Goal: Task Accomplishment & Management: Use online tool/utility

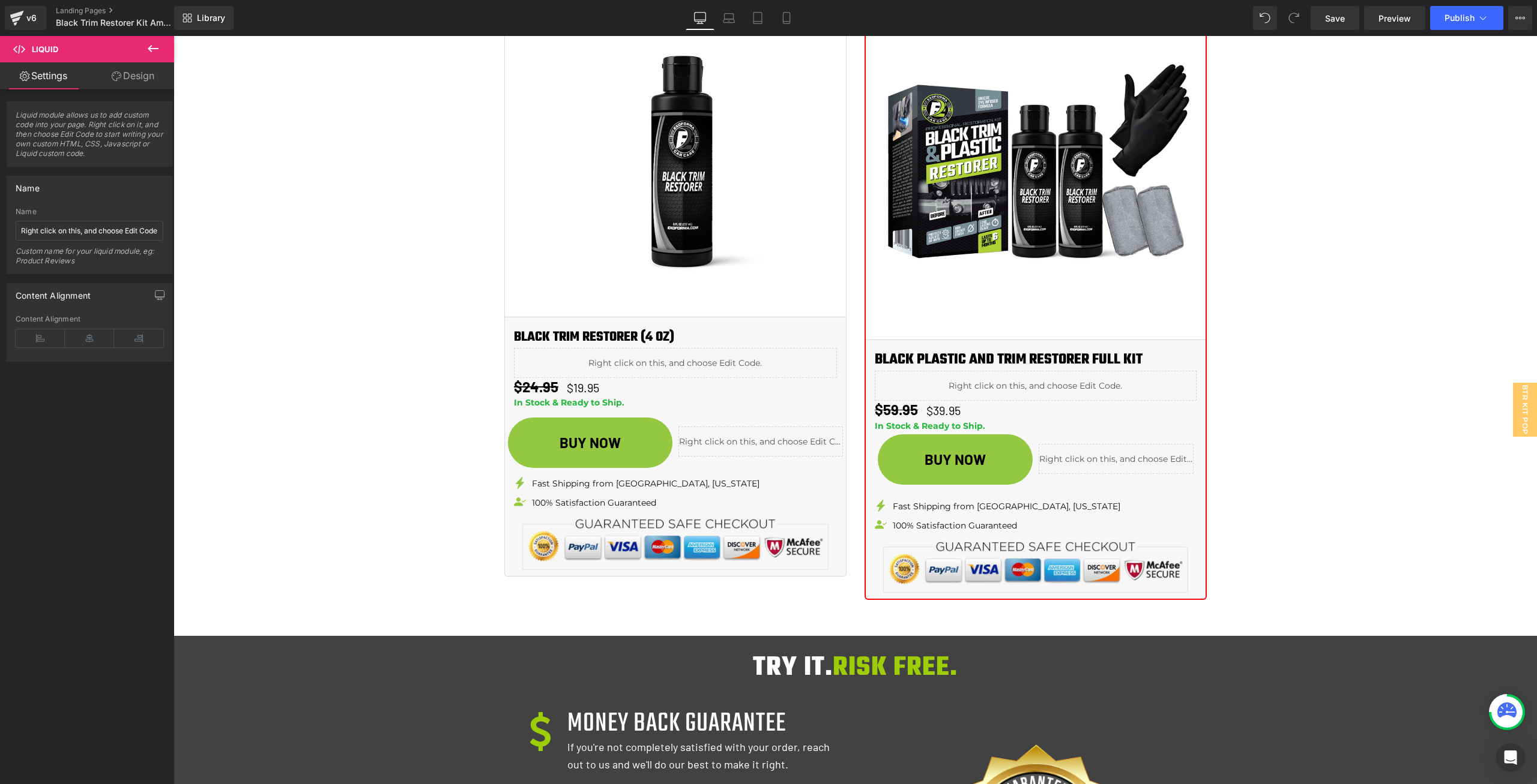
scroll to position [177, 0]
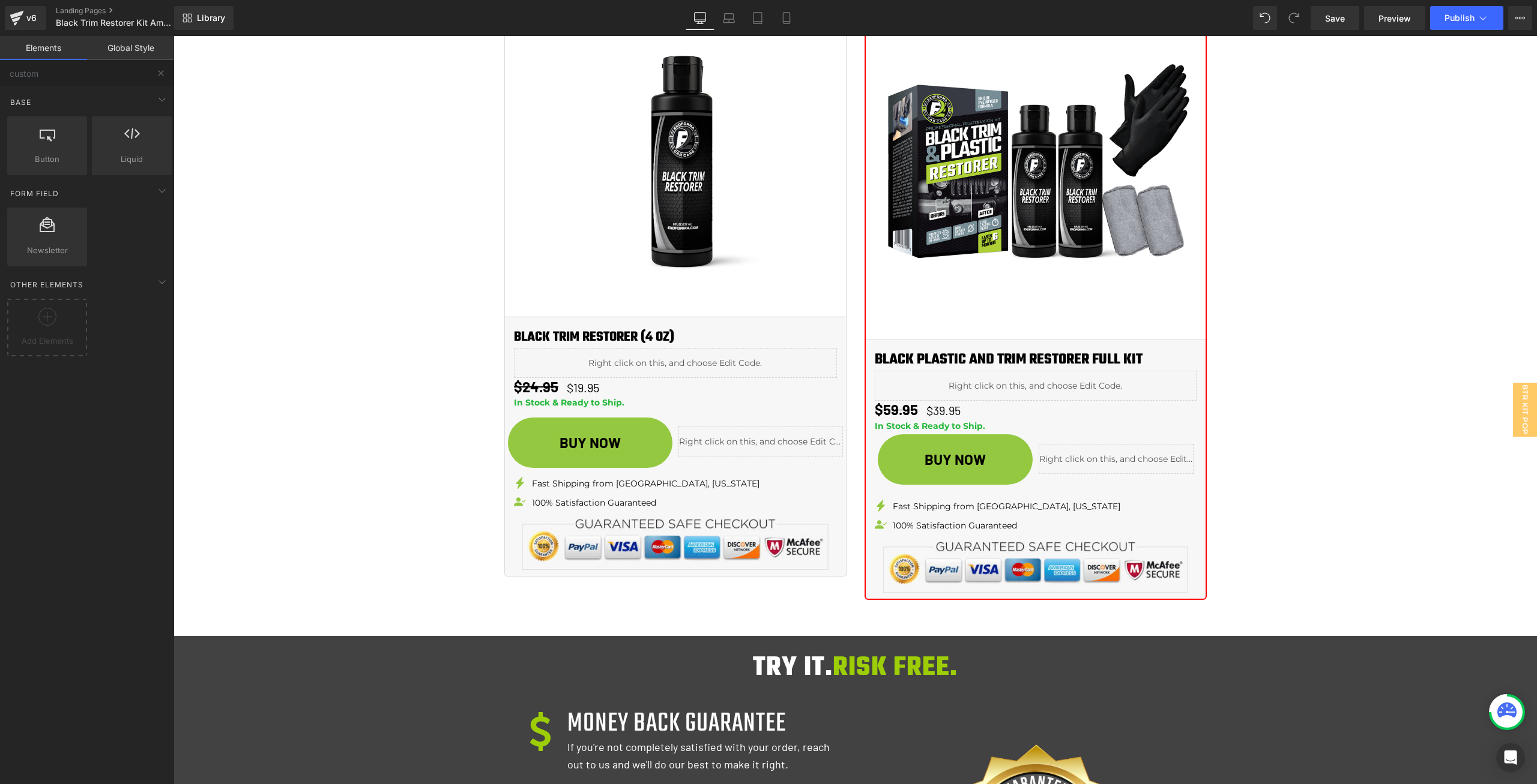
click at [353, 345] on div "Image instantly restore faded trim & plastic back to looking new! Heading LASTS…" at bounding box center [855, 55] width 1364 height 3176
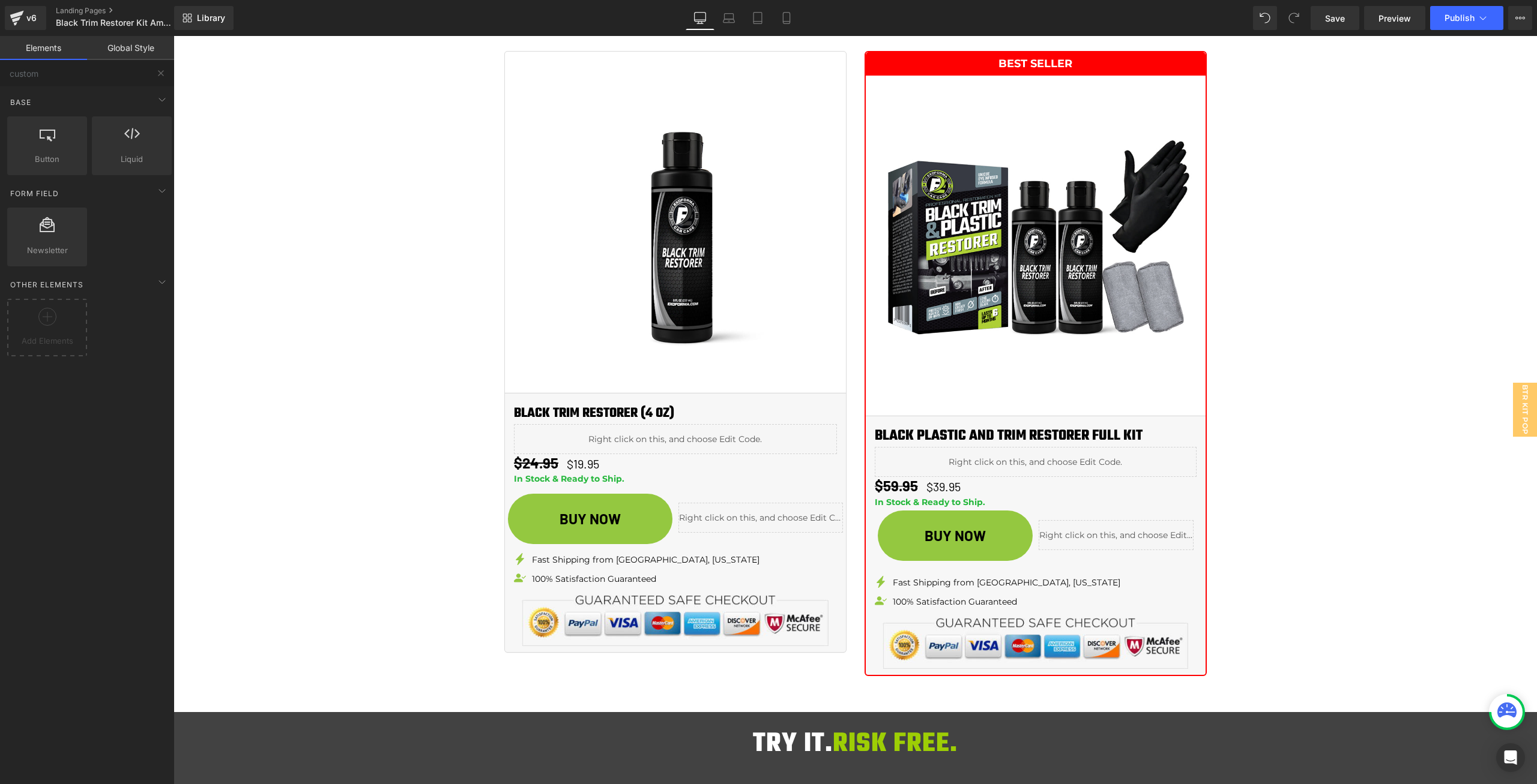
scroll to position [1509, 0]
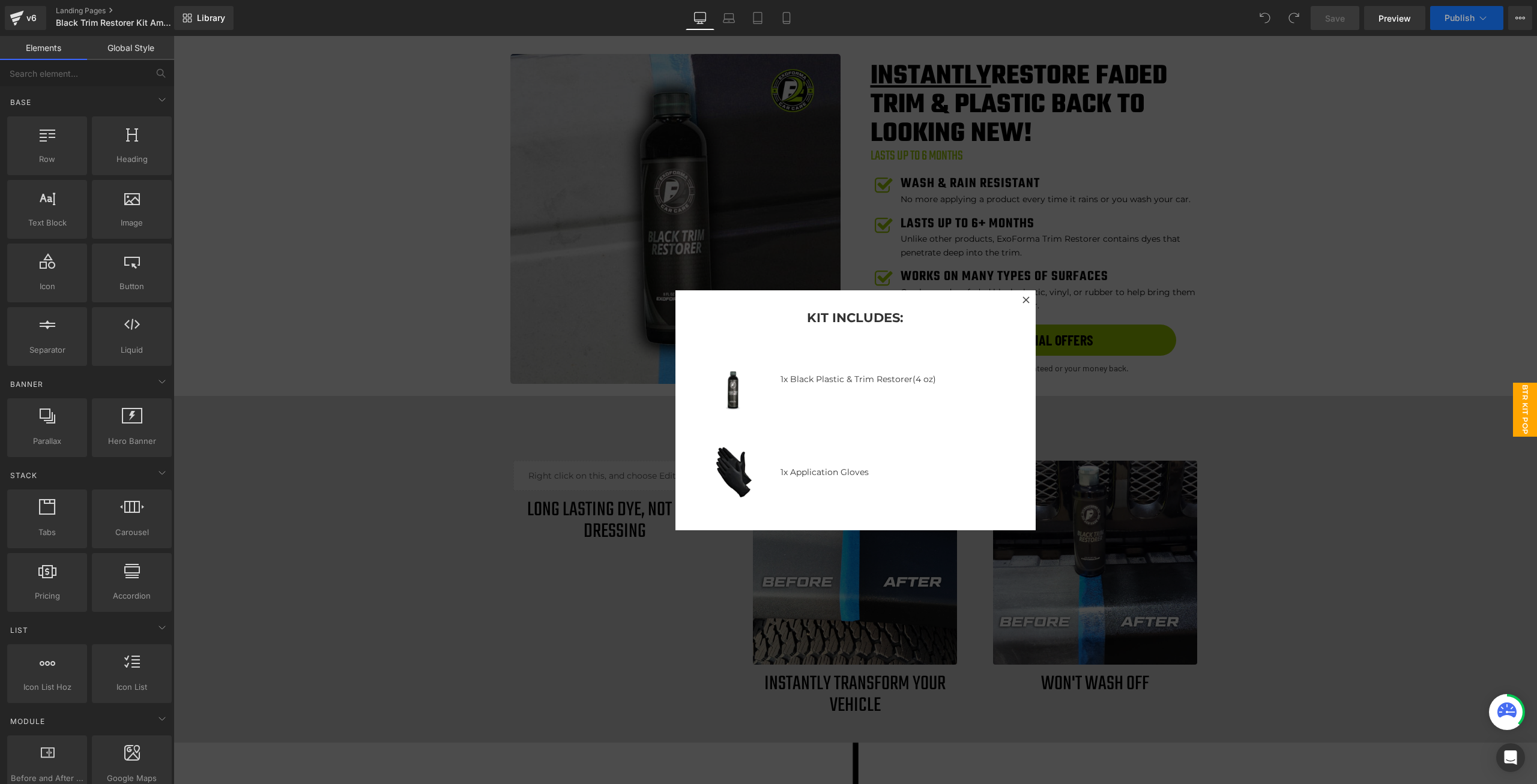
click at [1283, 290] on div at bounding box center [855, 410] width 1364 height 748
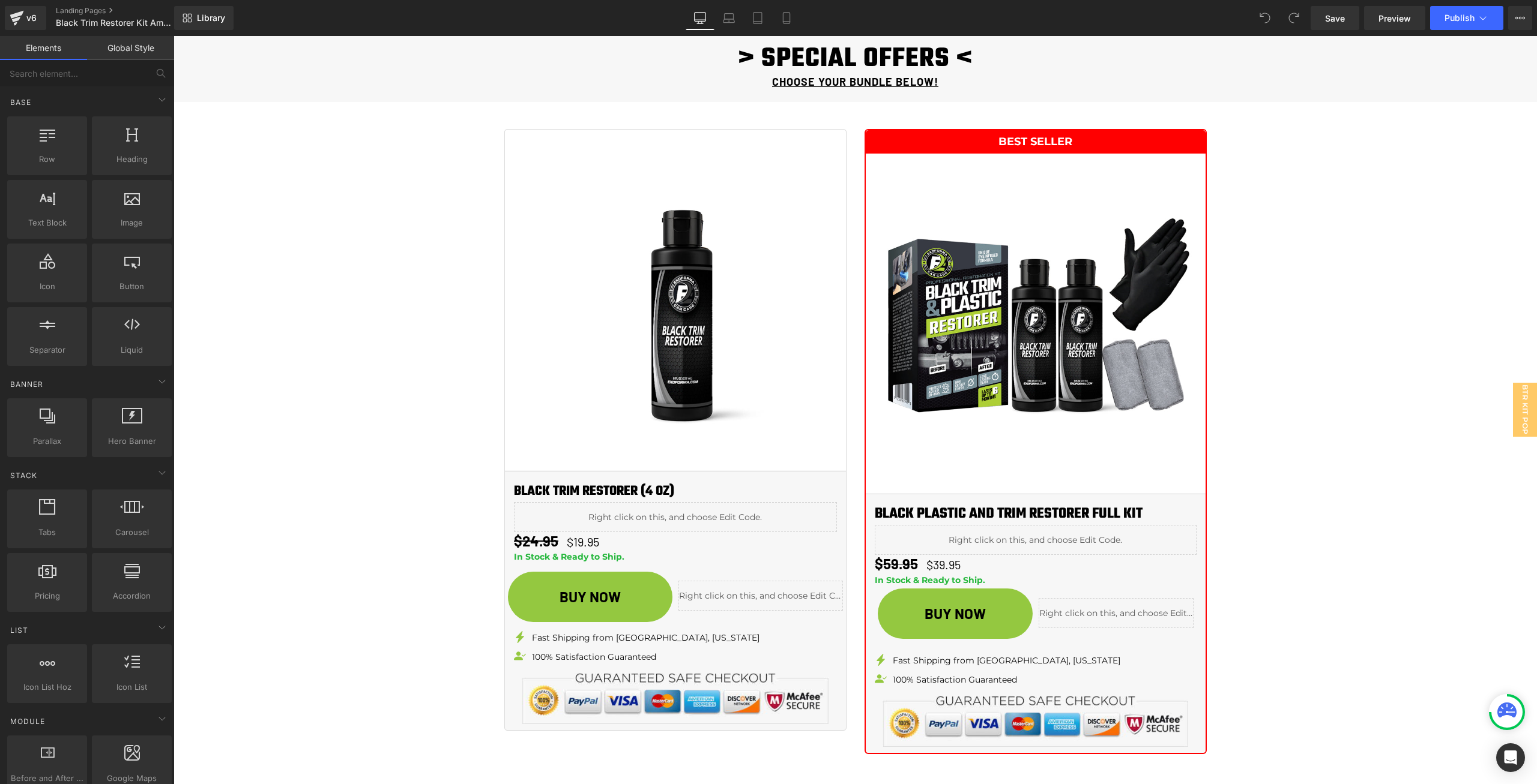
scroll to position [1440, 0]
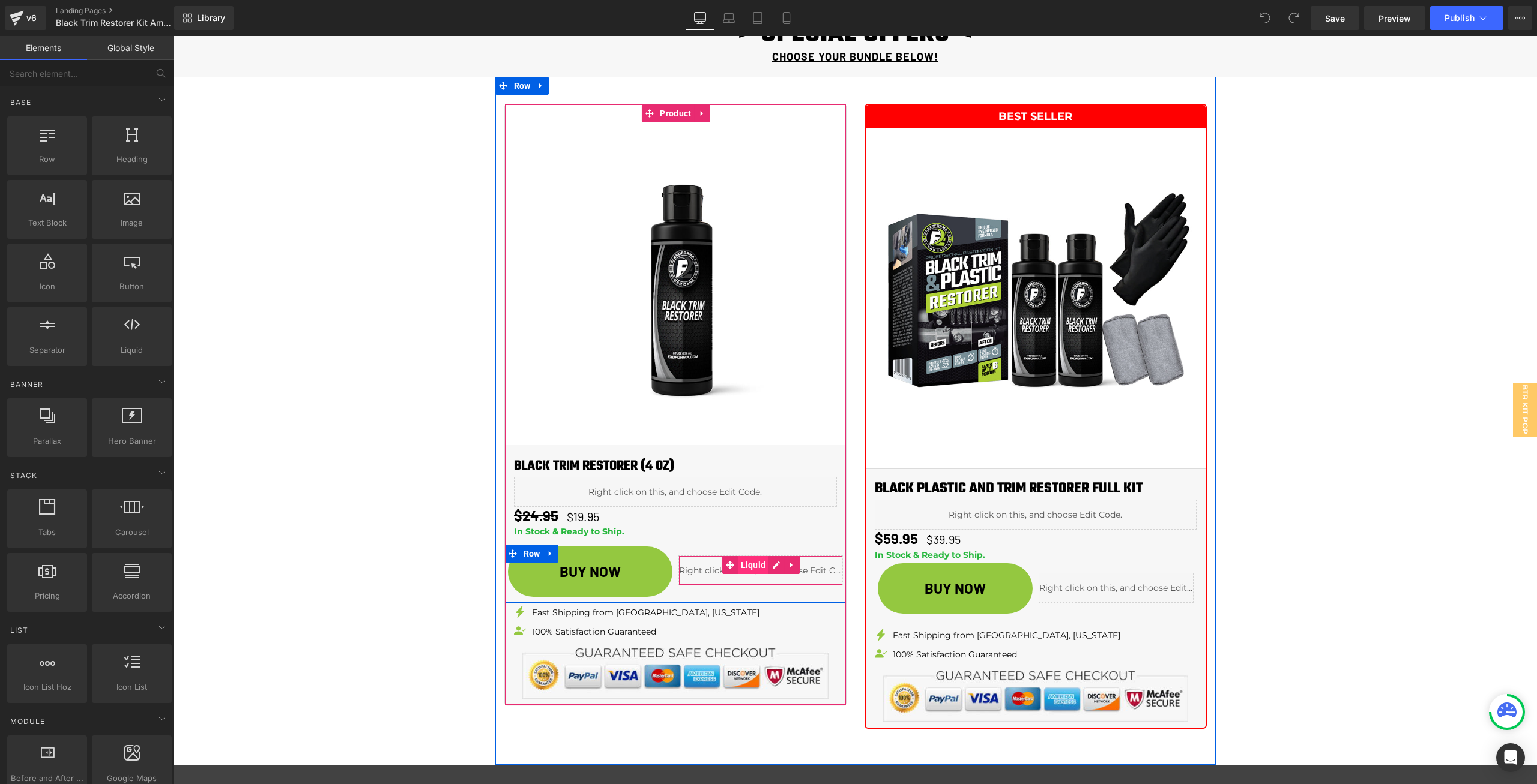
click at [738, 567] on span "Liquid" at bounding box center [753, 566] width 31 height 18
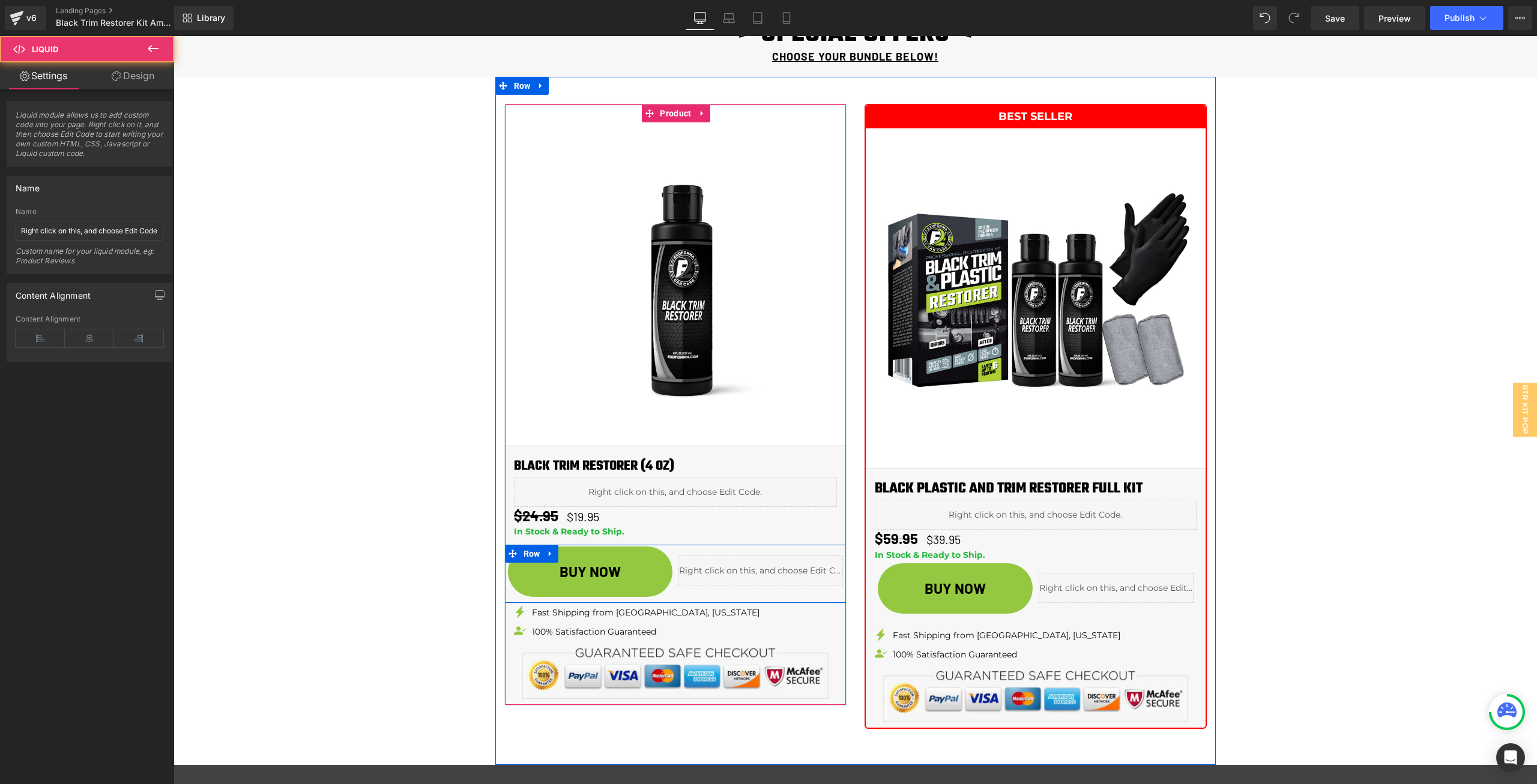
click at [767, 565] on div "Liquid" at bounding box center [760, 571] width 164 height 30
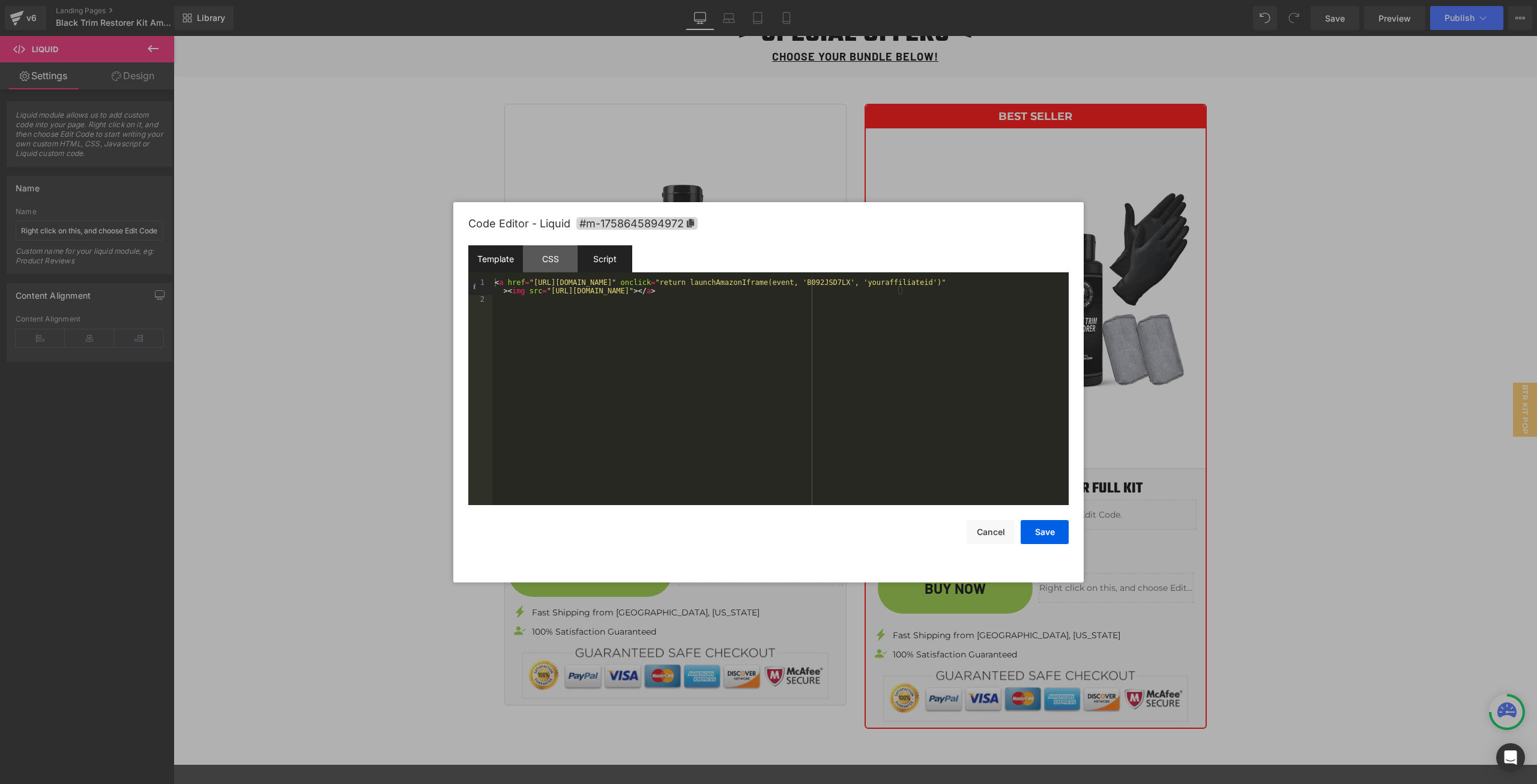
click at [616, 257] on div "Script" at bounding box center [604, 259] width 54 height 27
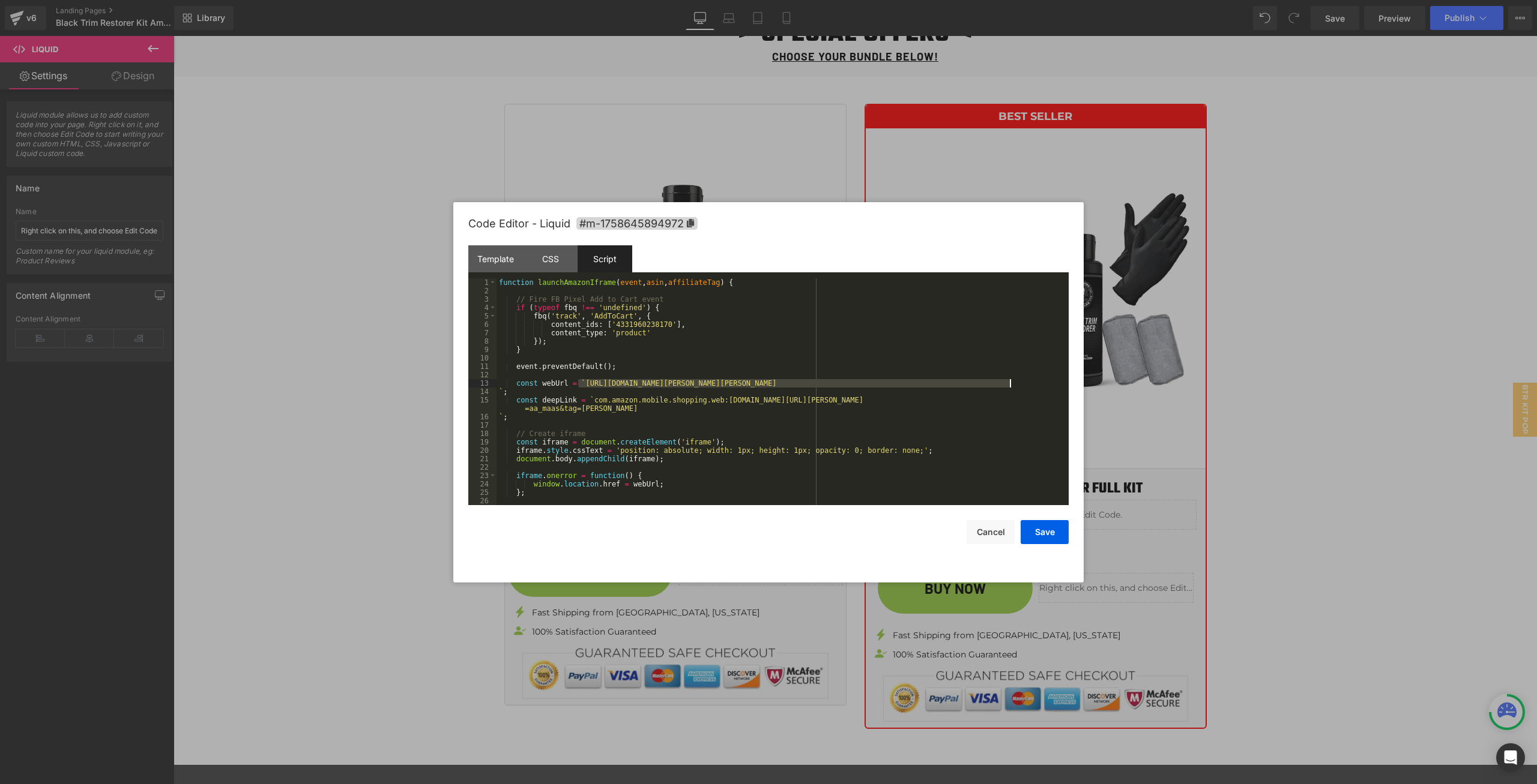
drag, startPoint x: 578, startPoint y: 383, endPoint x: 1009, endPoint y: 386, distance: 431.0
click at [1009, 386] on div "function launchAmazonIframe ( event , asin , affiliateTag ) { // Fire FB Pixel …" at bounding box center [780, 400] width 568 height 243
click at [612, 390] on div "function launchAmazonIframe ( event , asin , affiliateTag ) { // Fire FB Pixel …" at bounding box center [780, 400] width 568 height 243
drag, startPoint x: 578, startPoint y: 384, endPoint x: 1032, endPoint y: 380, distance: 454.0
click at [1032, 380] on div "function launchAmazonIframe ( event , asin , affiliateTag ) { // Fire FB Pixel …" at bounding box center [780, 400] width 568 height 243
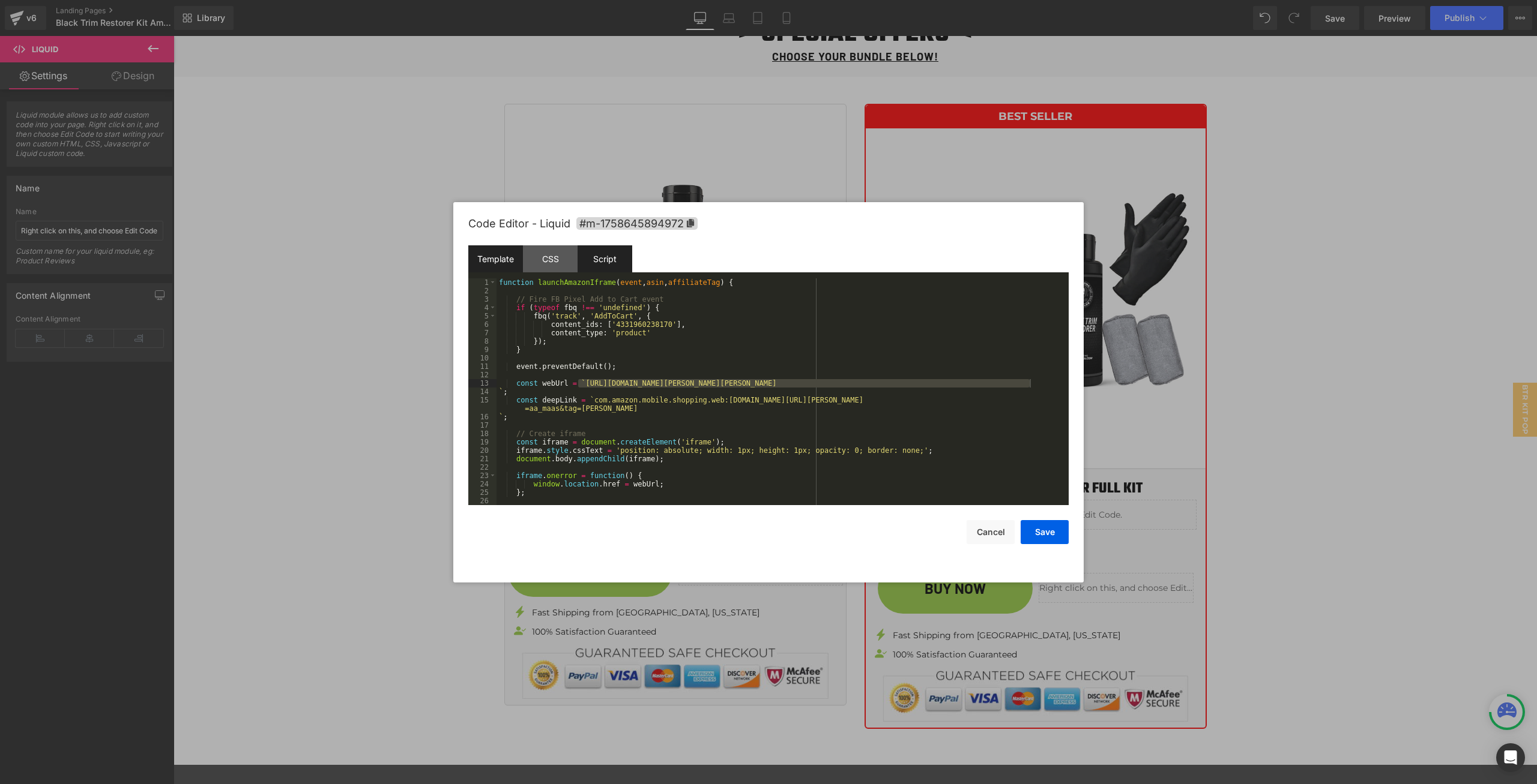
click at [500, 259] on div "Template" at bounding box center [495, 259] width 54 height 27
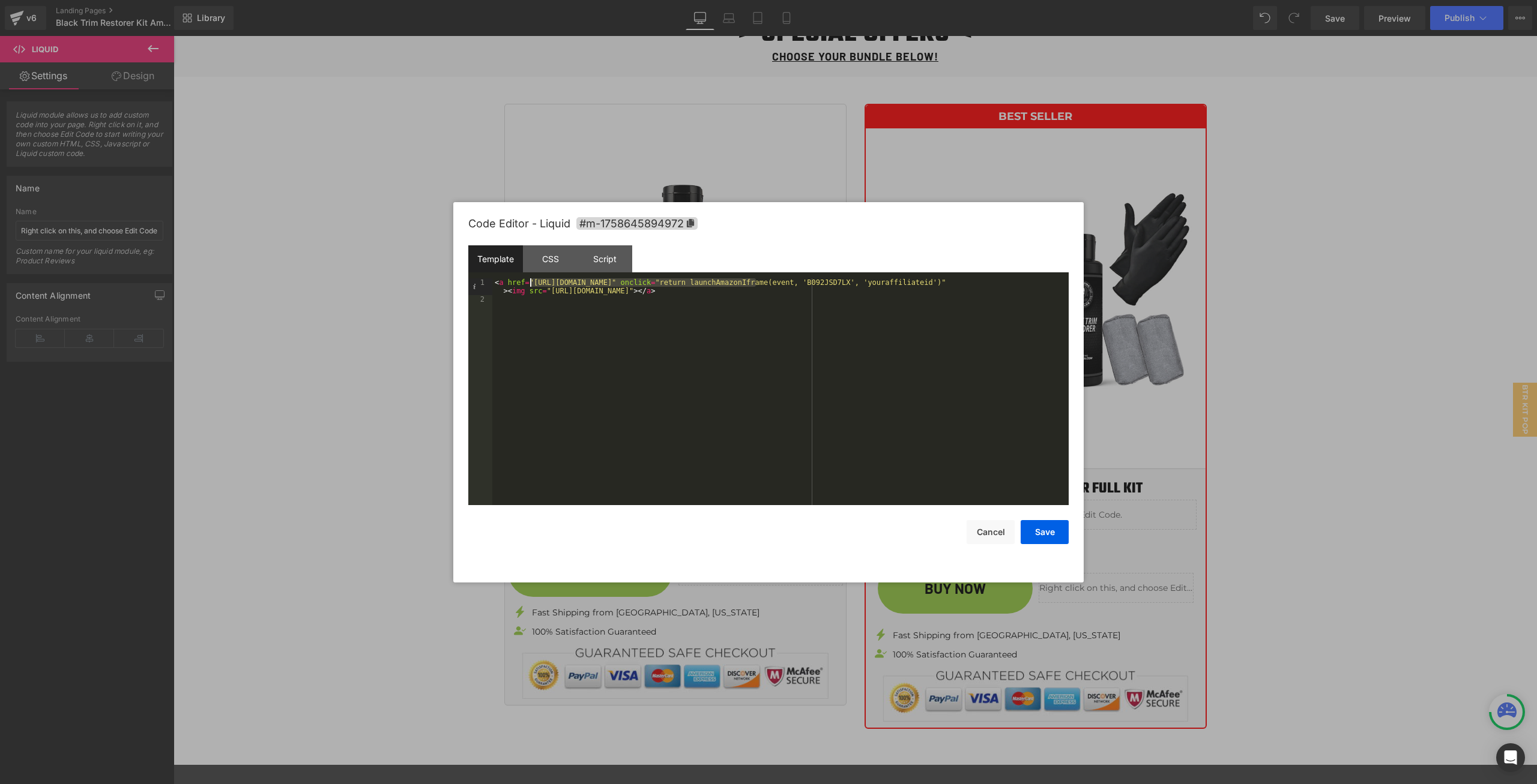
drag, startPoint x: 757, startPoint y: 284, endPoint x: 531, endPoint y: 281, distance: 226.0
click at [531, 281] on div "< a href = "https://www.amazon.com/dp/B092JSD7LX/?tag=youraffiliateid" onclick …" at bounding box center [780, 404] width 576 height 252
click at [687, 356] on div "< a href = "https://www.amazon.com/dp/B0FD48DNXN?maas=maas_adg_42CBDBB0CAADACCC…" at bounding box center [780, 408] width 576 height 260
click at [1039, 529] on button "Save" at bounding box center [1044, 532] width 48 height 24
click at [1128, 582] on div "Liquid" at bounding box center [1116, 588] width 155 height 30
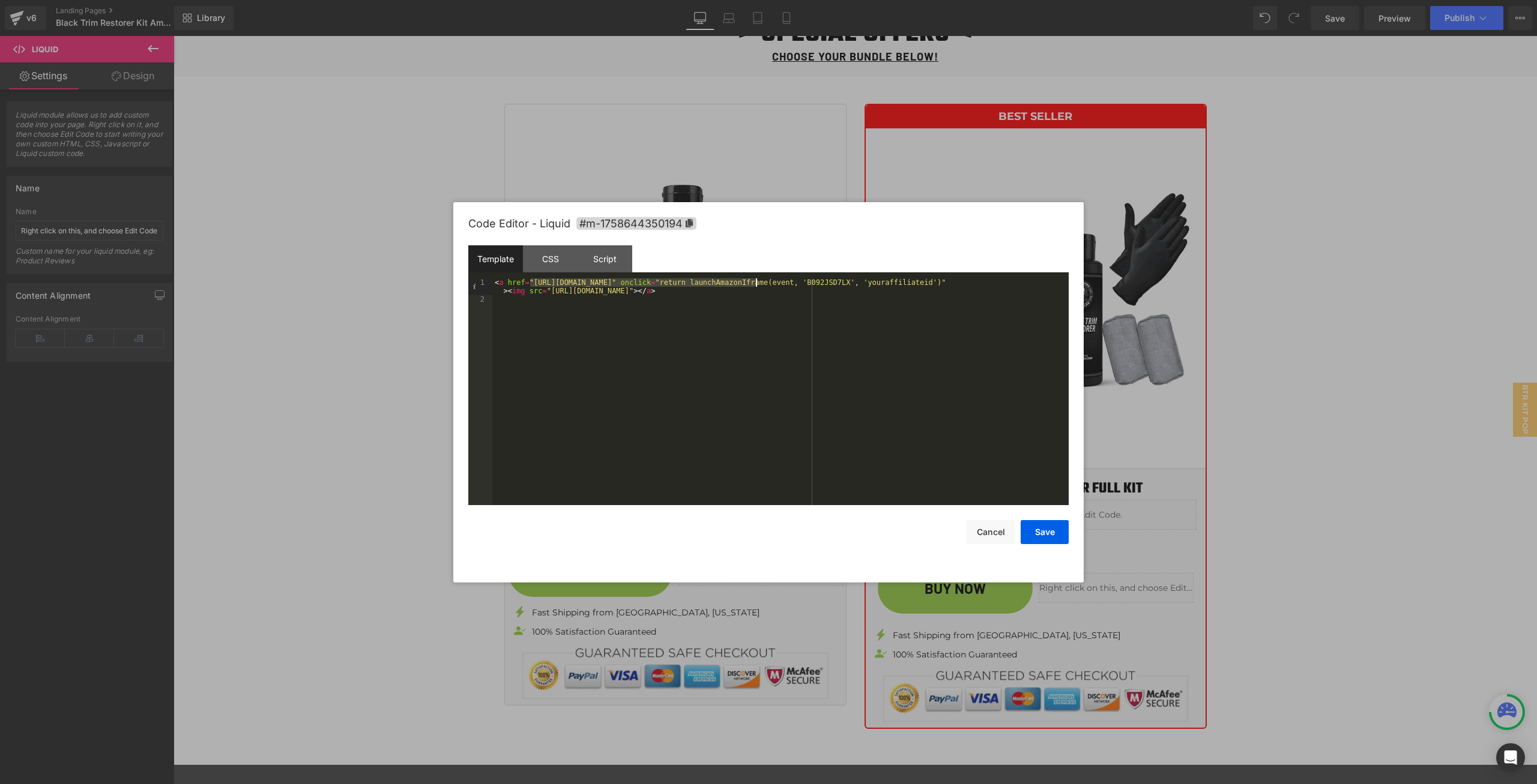
drag, startPoint x: 530, startPoint y: 284, endPoint x: 756, endPoint y: 281, distance: 226.0
click at [756, 281] on div "< a href = "https://www.amazon.com/dp/B092JSD7LX/?tag=youraffiliateid" onclick …" at bounding box center [780, 404] width 576 height 252
click at [1041, 531] on button "Save" at bounding box center [1044, 532] width 48 height 24
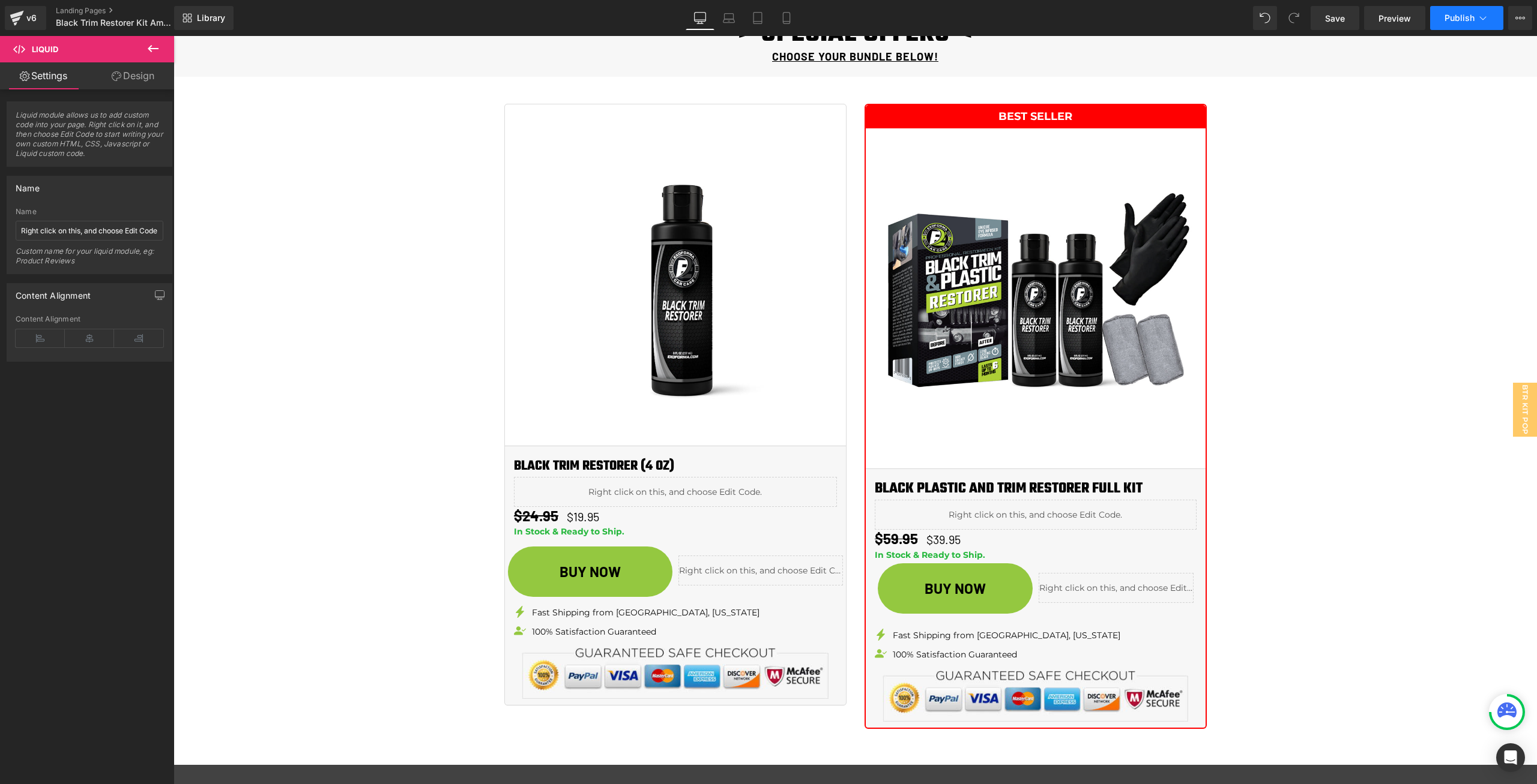
click at [1463, 20] on span "Publish" at bounding box center [1459, 18] width 30 height 9
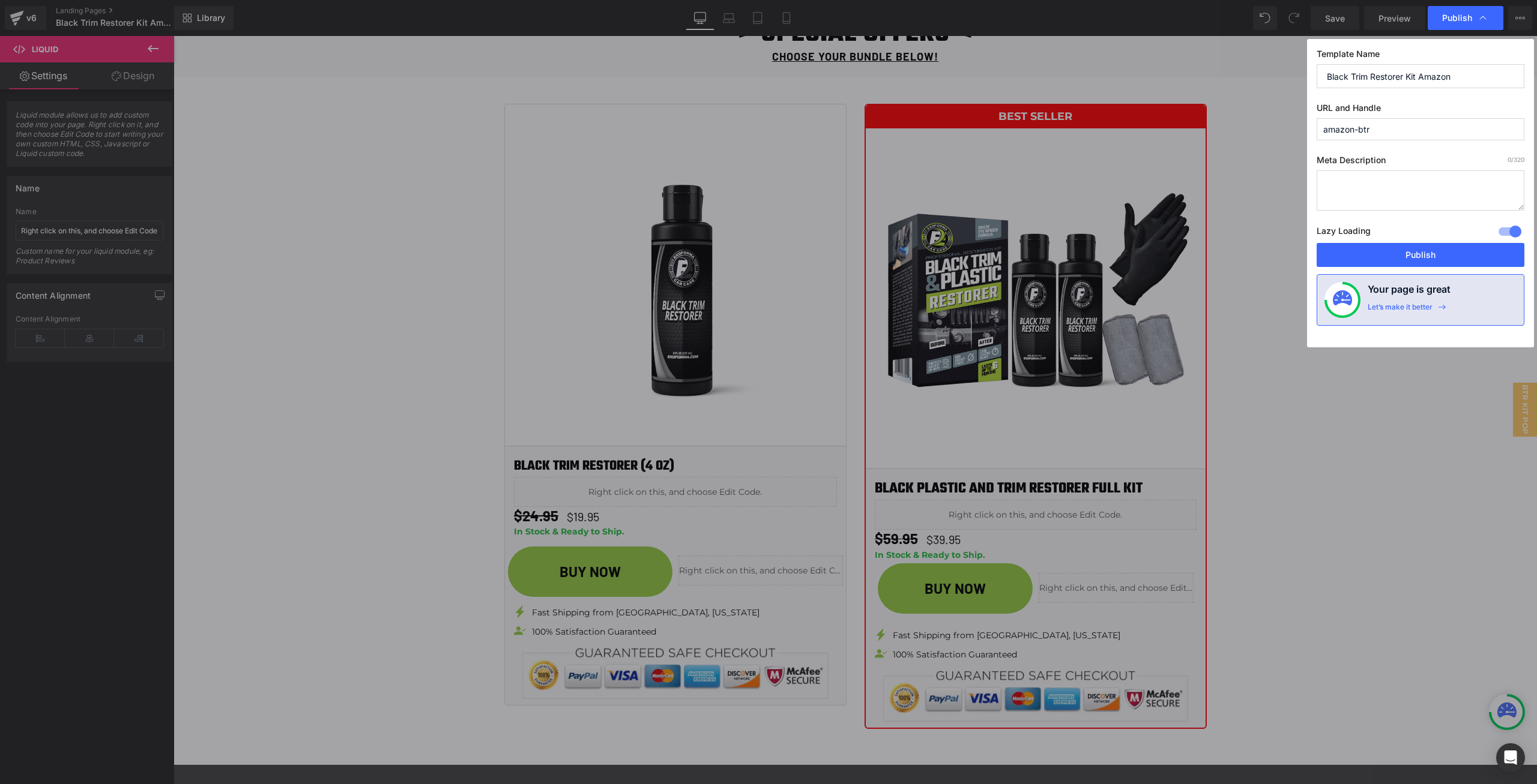
click at [1437, 243] on div "Lazy Loading Build Upgrade plan to unlock" at bounding box center [1421, 233] width 208 height 20
click at [1437, 249] on button "Publish" at bounding box center [1421, 254] width 208 height 24
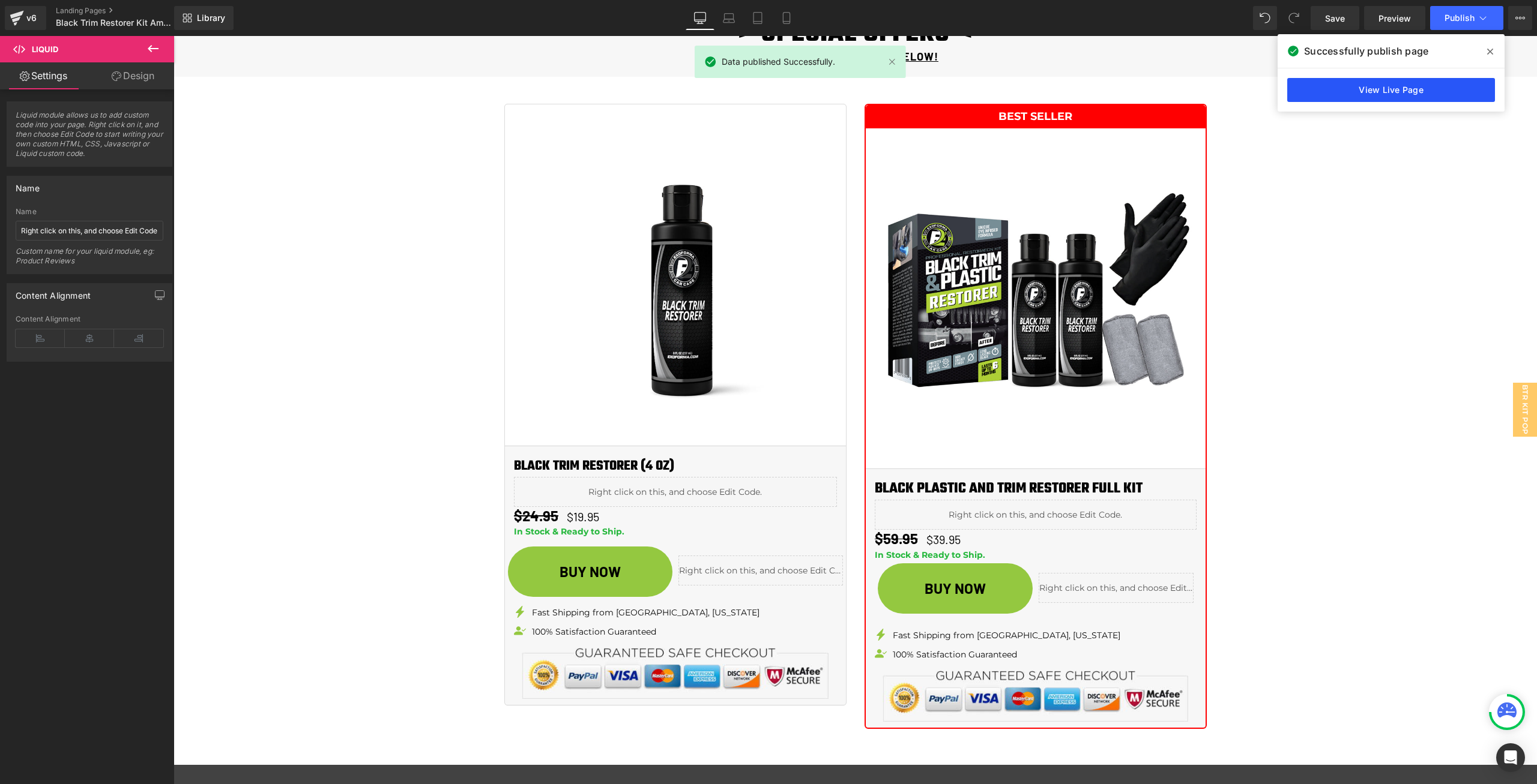
click at [1384, 95] on link "View Live Page" at bounding box center [1390, 90] width 208 height 24
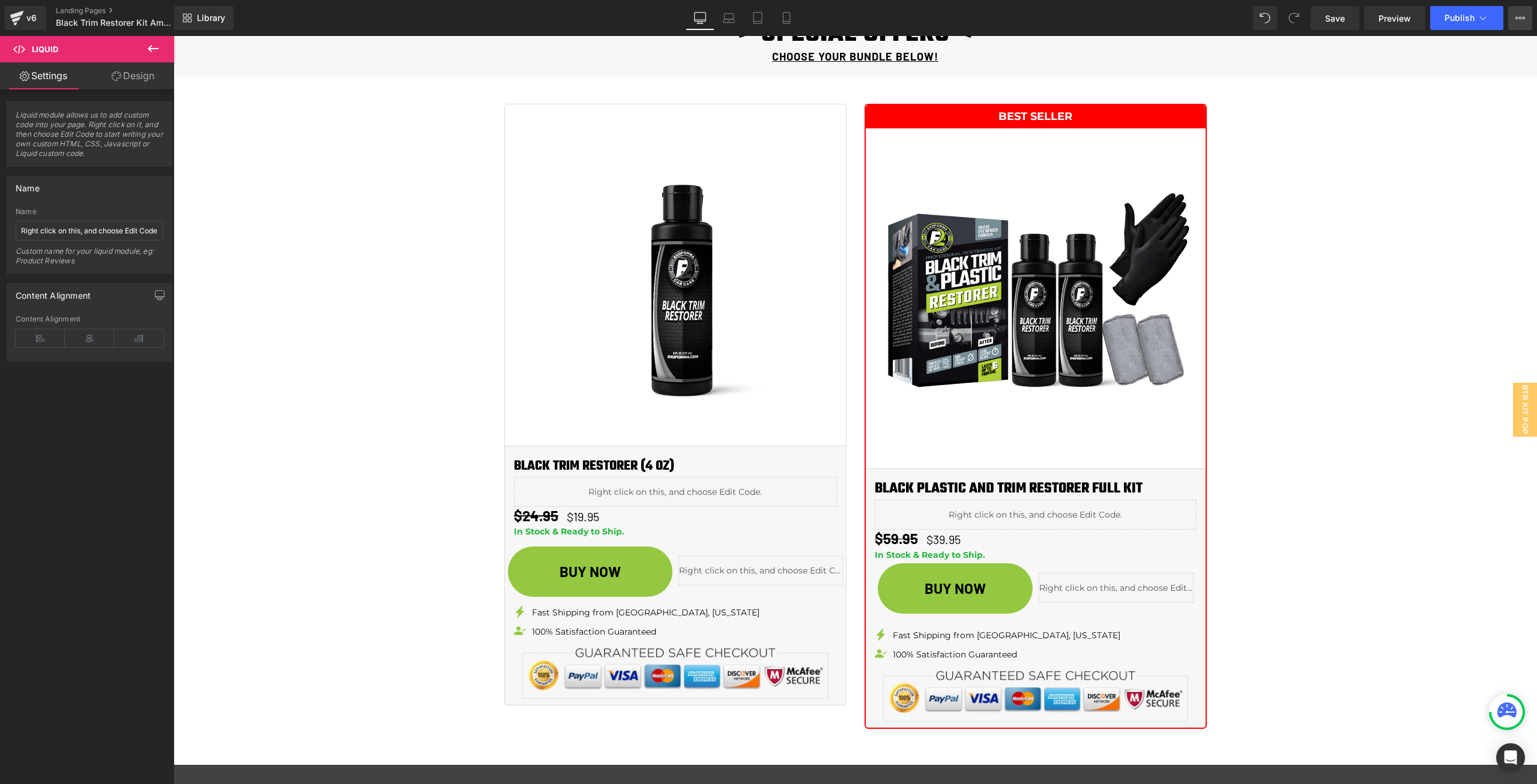
click at [1530, 9] on button "View Live Page View with current Template Save Template to Library Schedule Pub…" at bounding box center [1519, 18] width 24 height 24
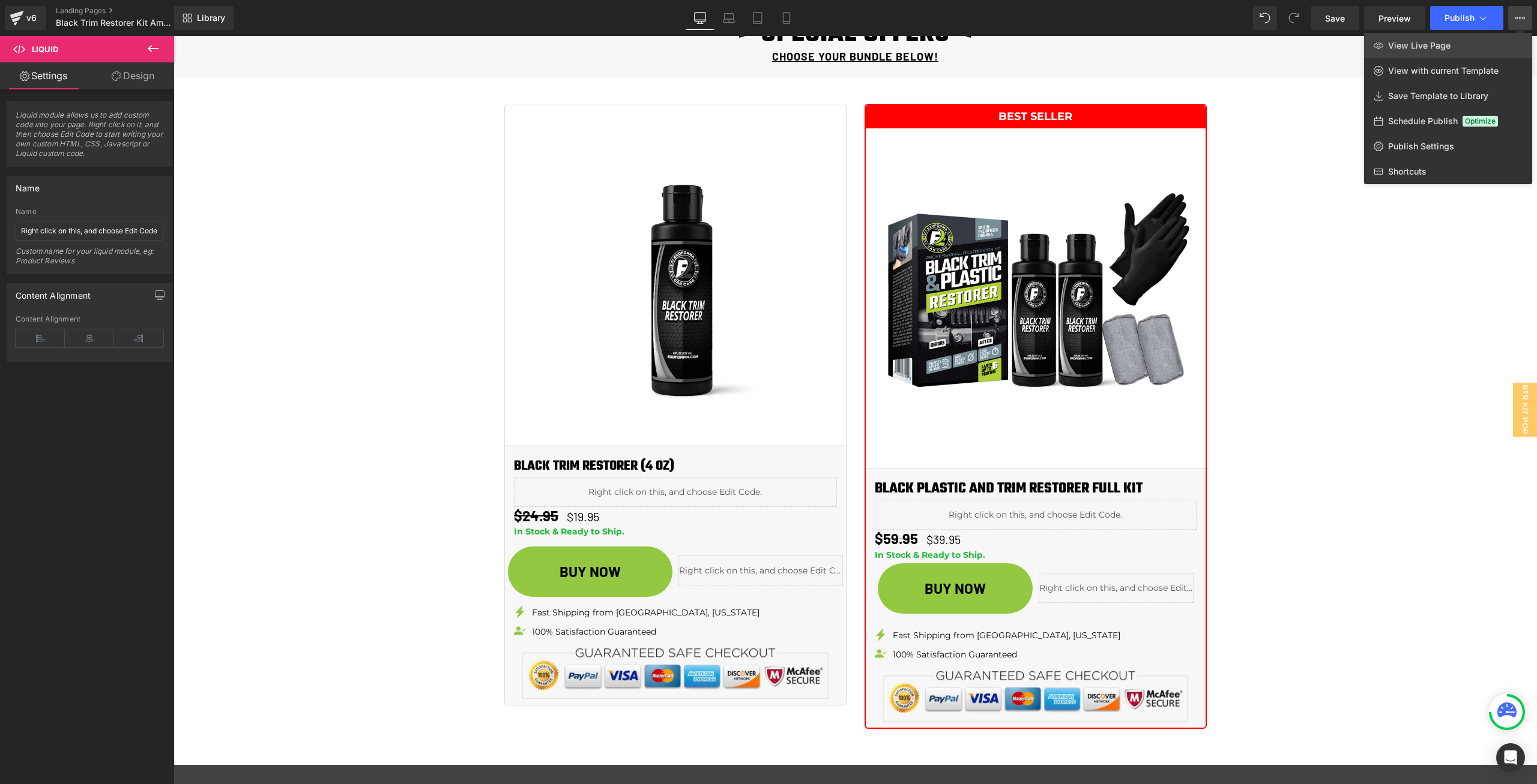
click at [1435, 44] on span "View Live Page" at bounding box center [1419, 45] width 63 height 11
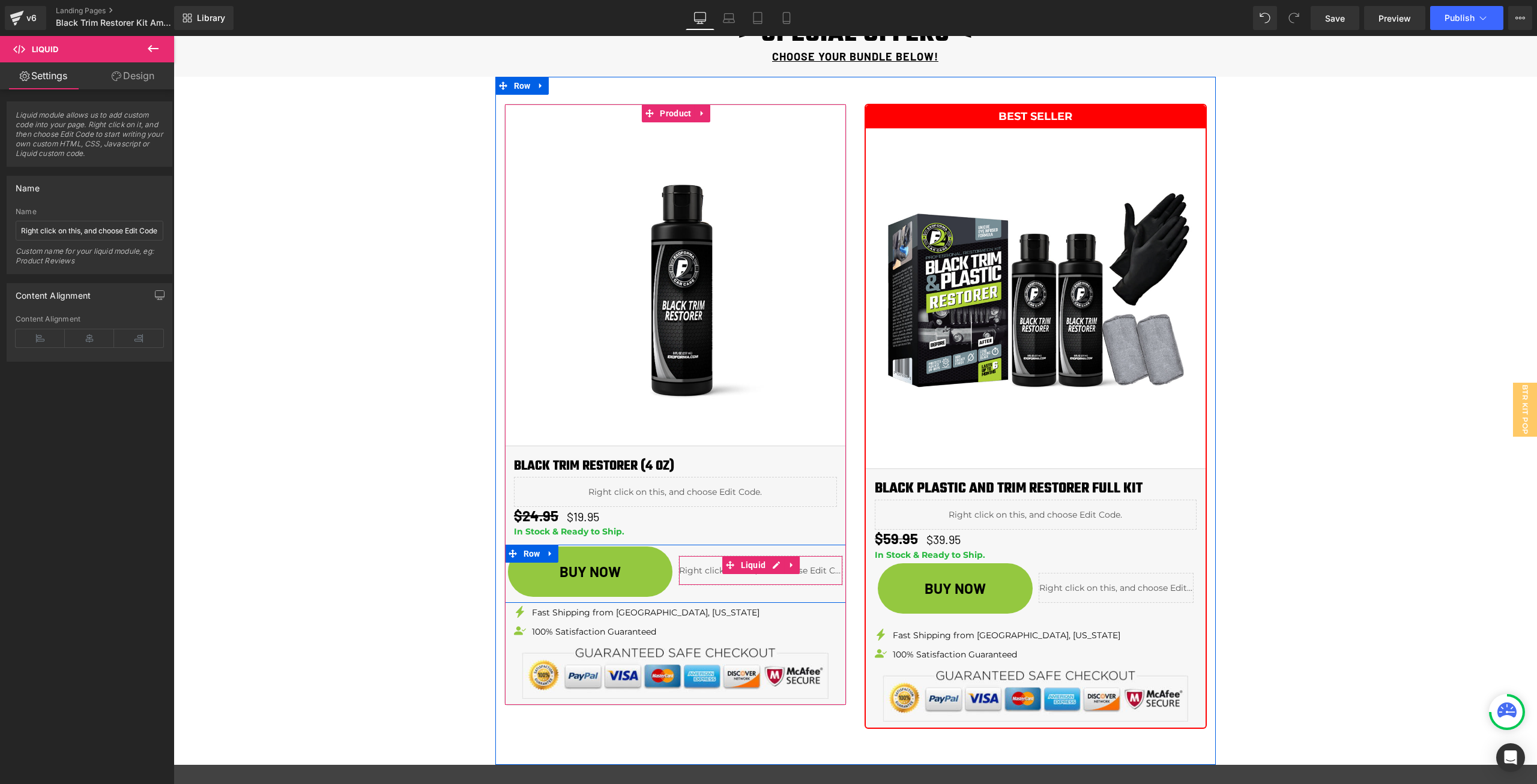
click at [726, 567] on icon at bounding box center [730, 565] width 8 height 8
click at [778, 563] on div "Liquid" at bounding box center [760, 571] width 164 height 30
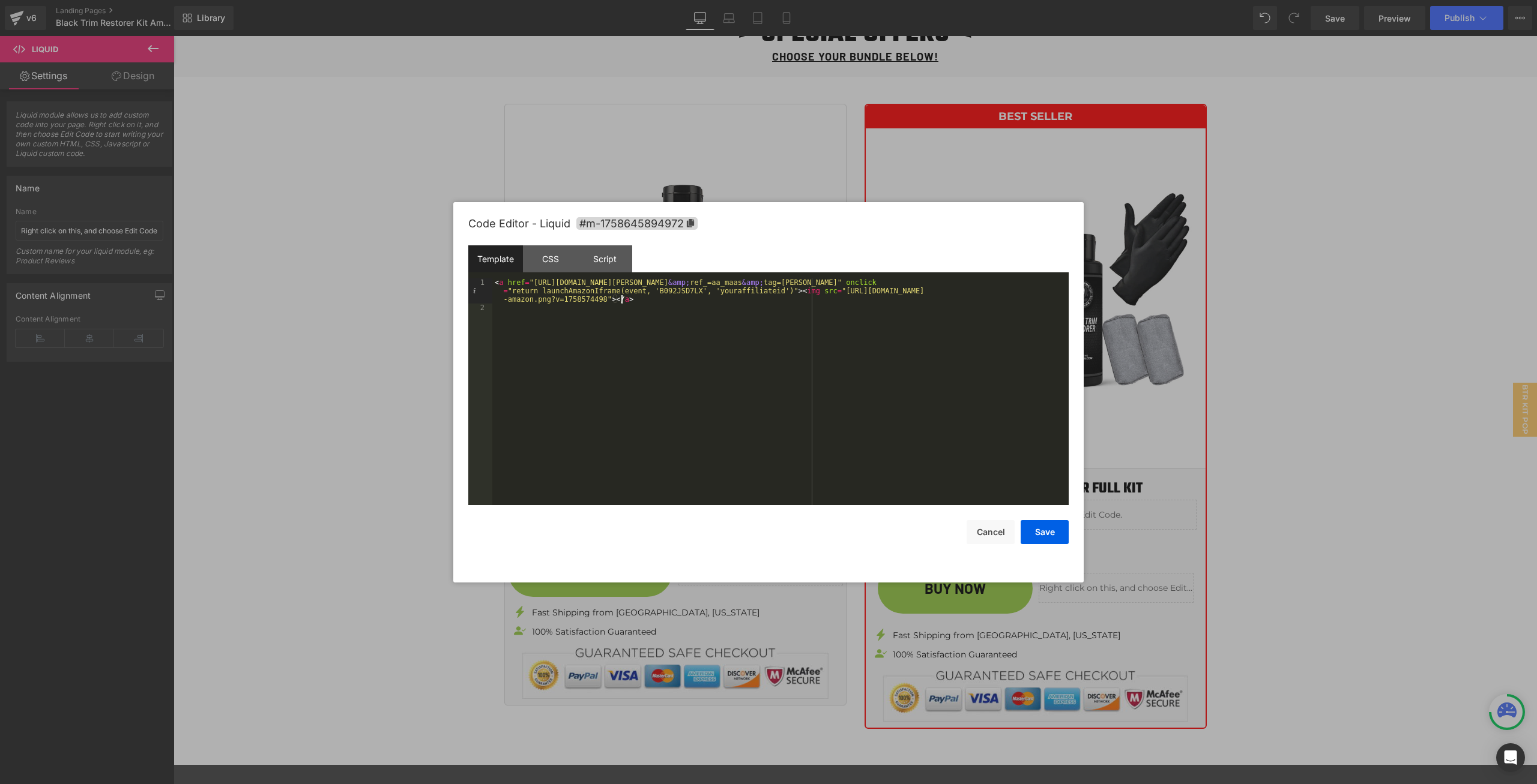
click at [671, 301] on div "< a href = "https://www.amazon.com/dp/B0FD48DNXN?maas=maas_adg_42CBDBB0CAADACCC…" at bounding box center [780, 408] width 576 height 260
click at [556, 259] on div "CSS" at bounding box center [550, 259] width 54 height 27
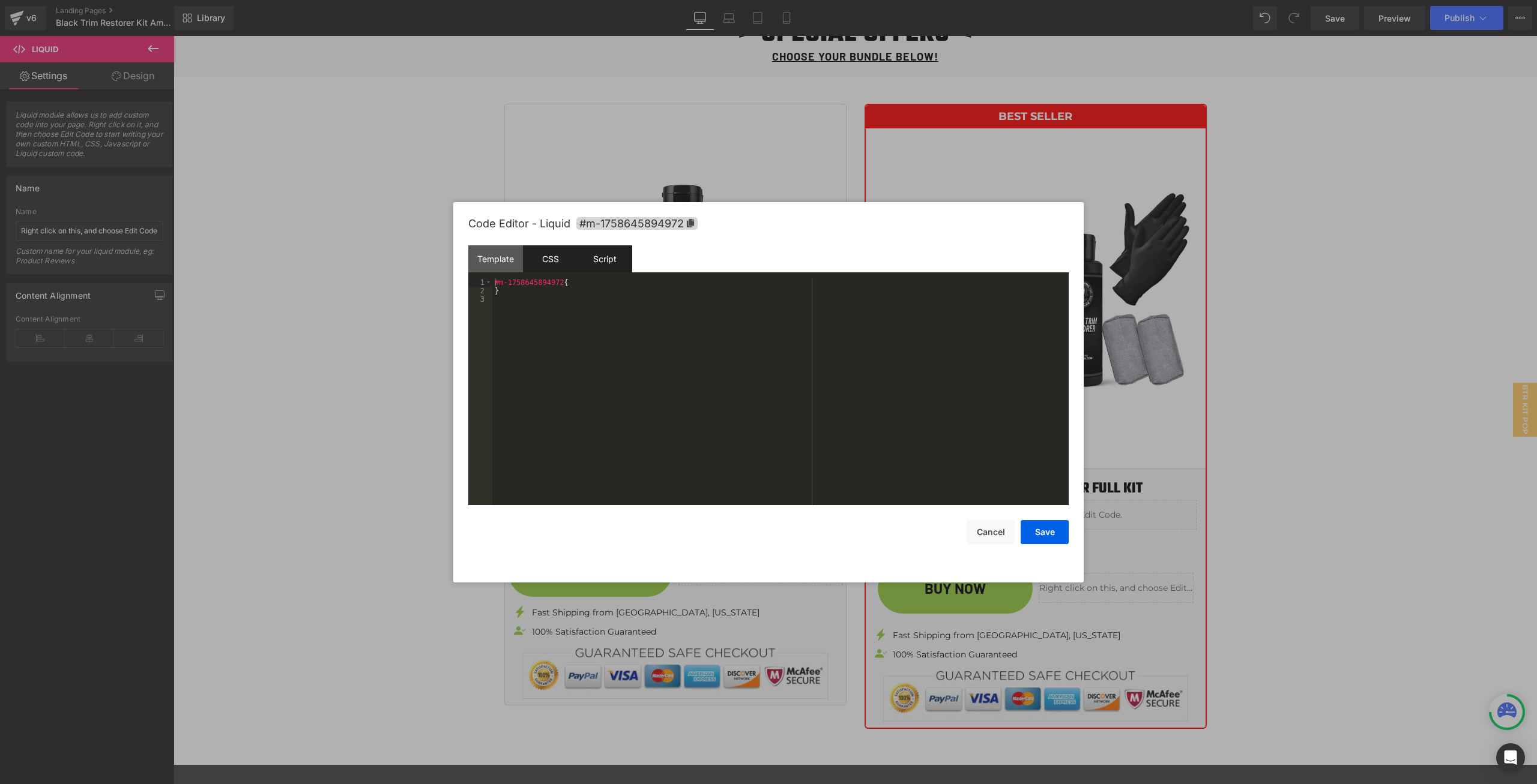
click at [595, 262] on div "Script" at bounding box center [604, 259] width 54 height 27
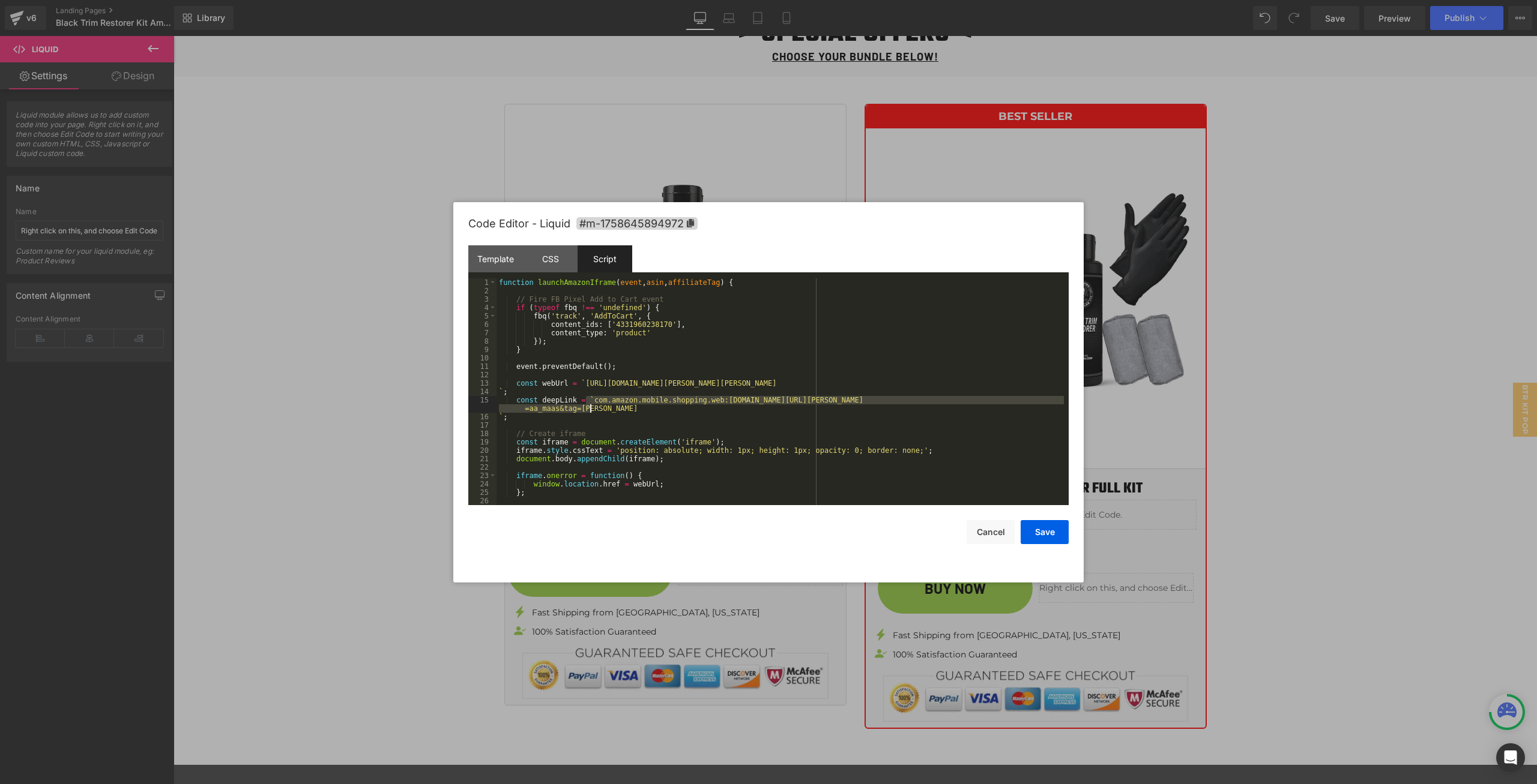
drag, startPoint x: 586, startPoint y: 398, endPoint x: 589, endPoint y: 409, distance: 11.4
click at [589, 409] on div "function launchAmazonIframe ( event , asin , affiliateTag ) { // Fire FB Pixel …" at bounding box center [780, 400] width 568 height 243
click at [642, 414] on div "function launchAmazonIframe ( event , asin , affiliateTag ) { // Fire FB Pixel …" at bounding box center [780, 400] width 568 height 243
click at [604, 409] on div "function launchAmazonIframe ( event , asin , affiliateTag ) { // Fire FB Pixel …" at bounding box center [780, 400] width 568 height 243
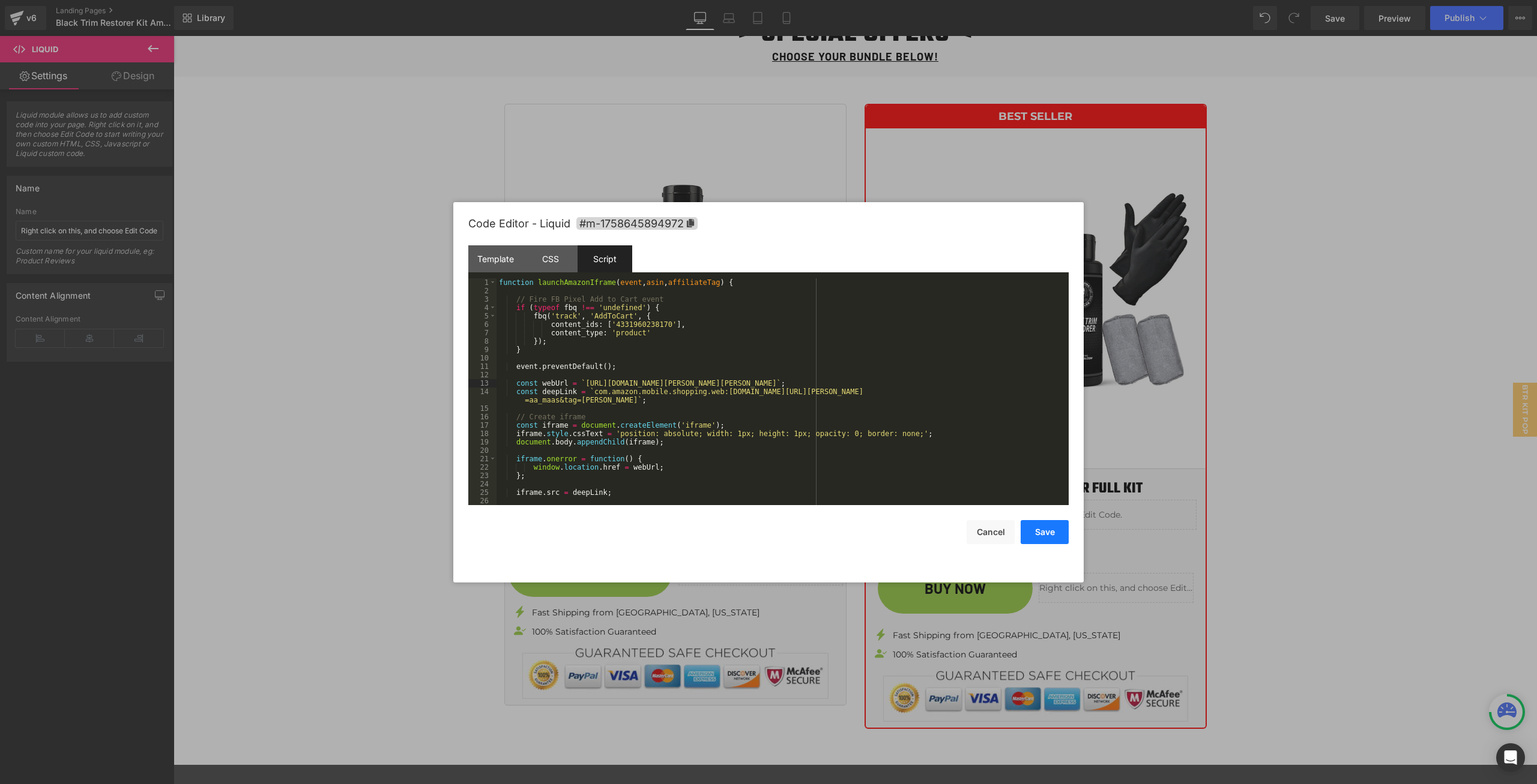
click at [1035, 531] on button "Save" at bounding box center [1044, 532] width 48 height 24
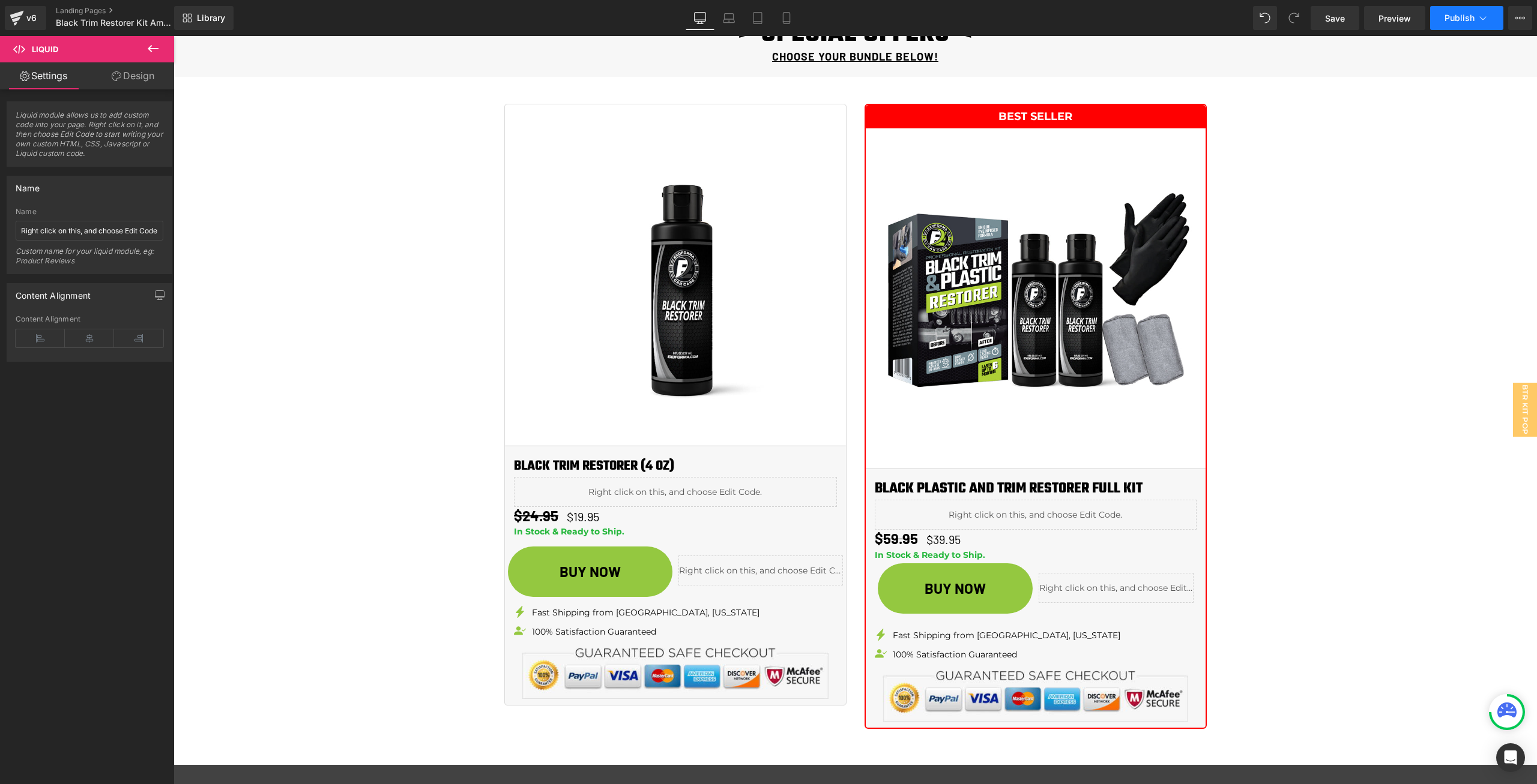
click at [1472, 14] on span "Publish" at bounding box center [1459, 18] width 30 height 9
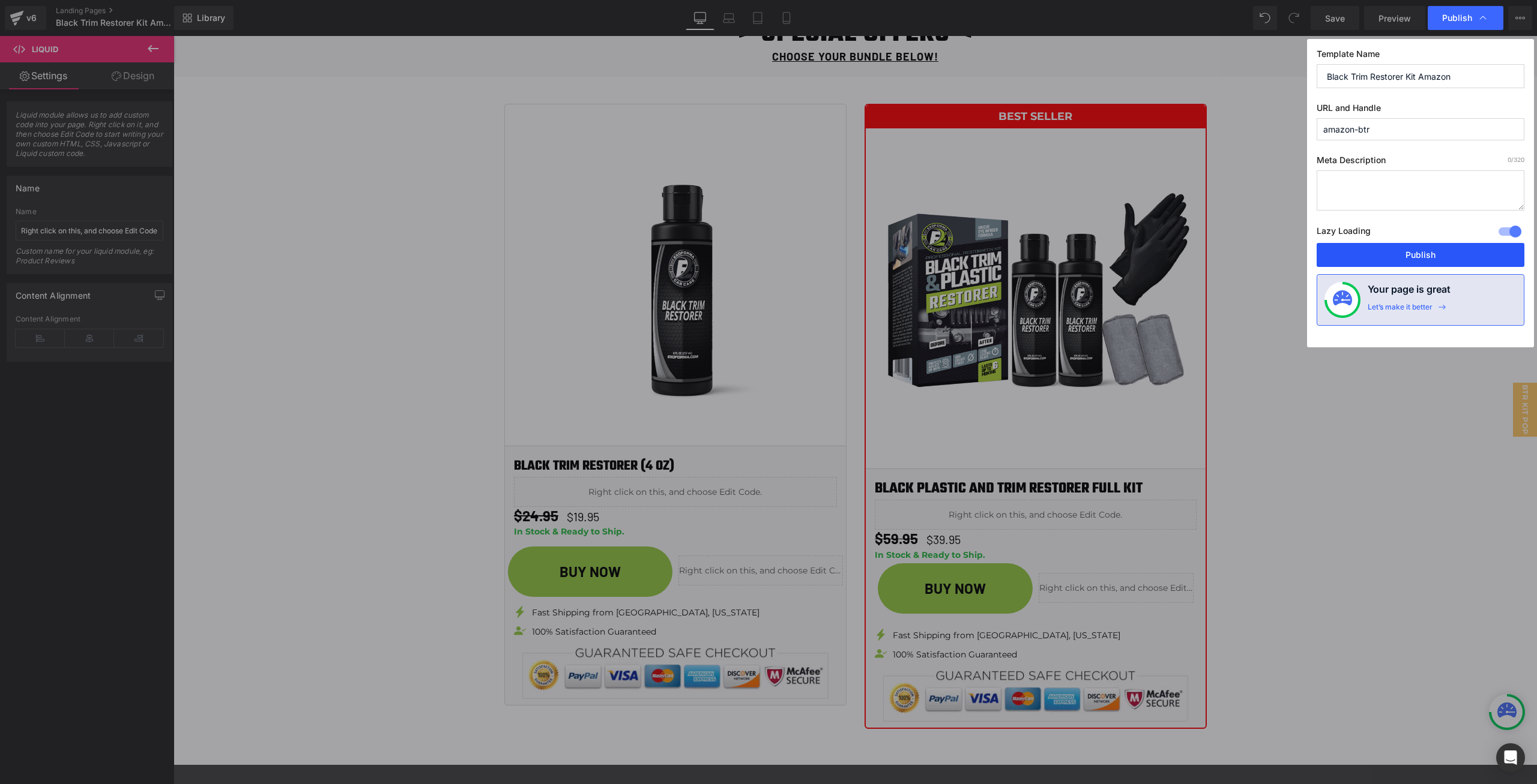
click at [1455, 260] on button "Publish" at bounding box center [1421, 254] width 208 height 24
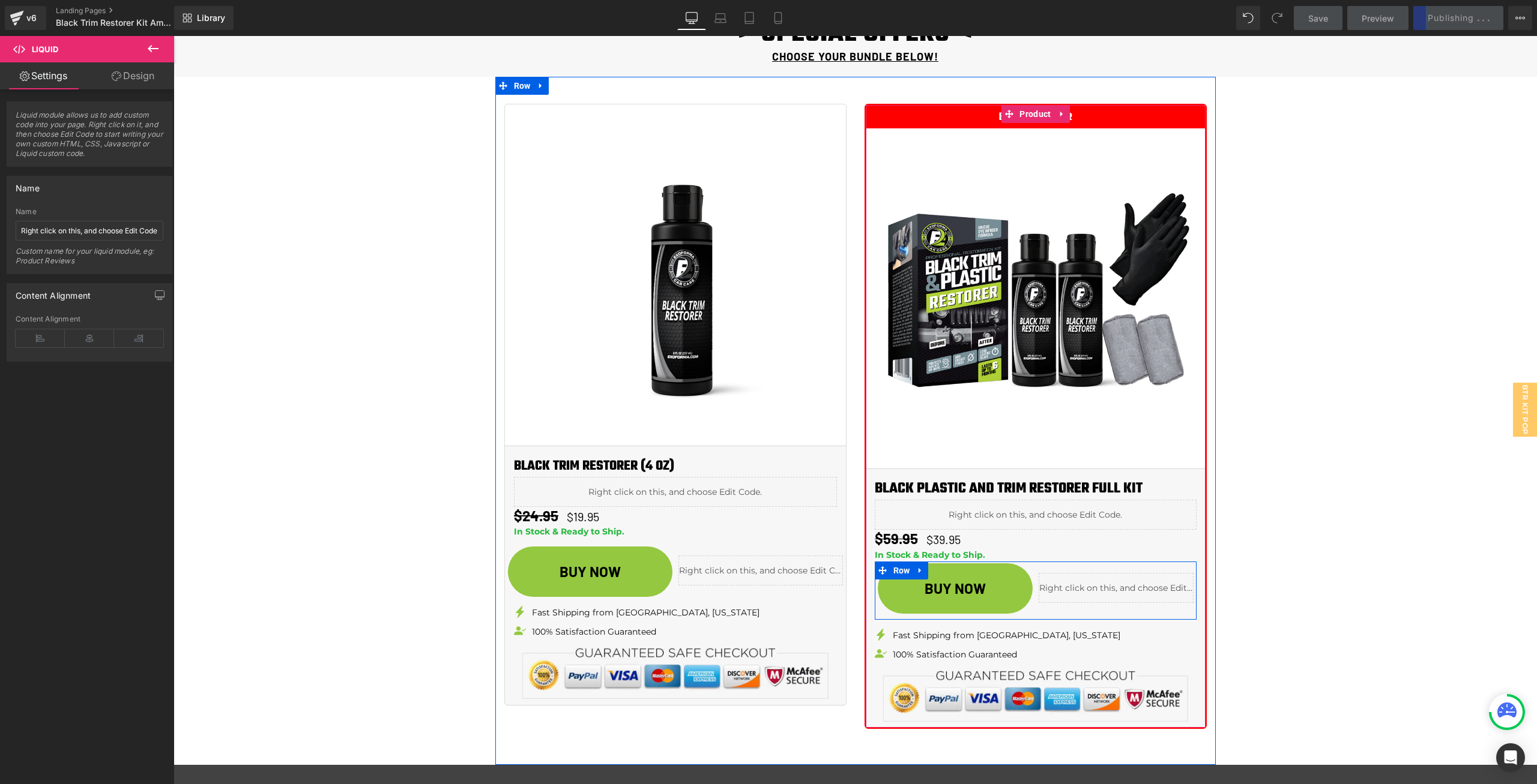
click at [1123, 584] on div "Liquid" at bounding box center [1116, 588] width 155 height 30
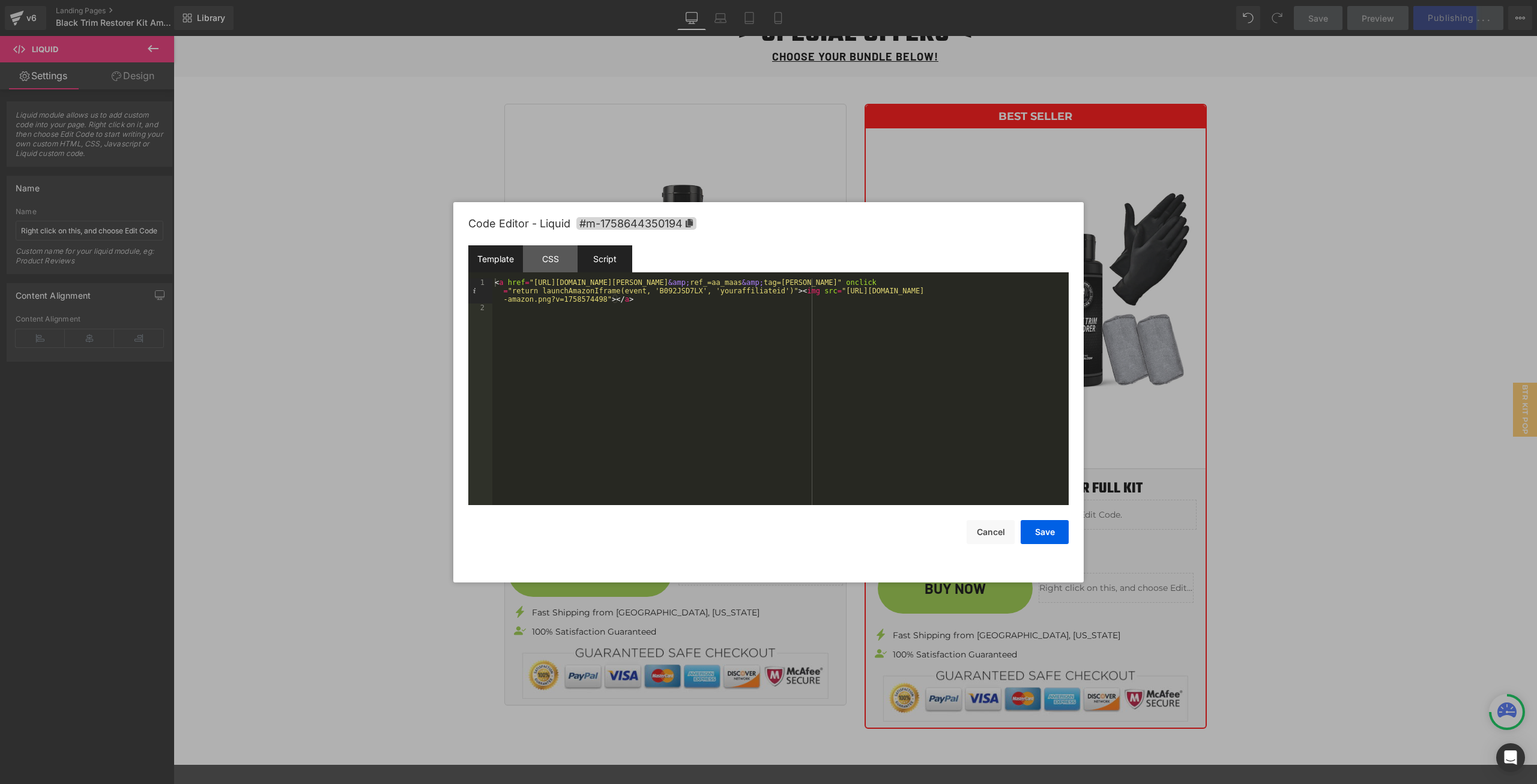
click at [595, 255] on div "Script" at bounding box center [604, 259] width 54 height 27
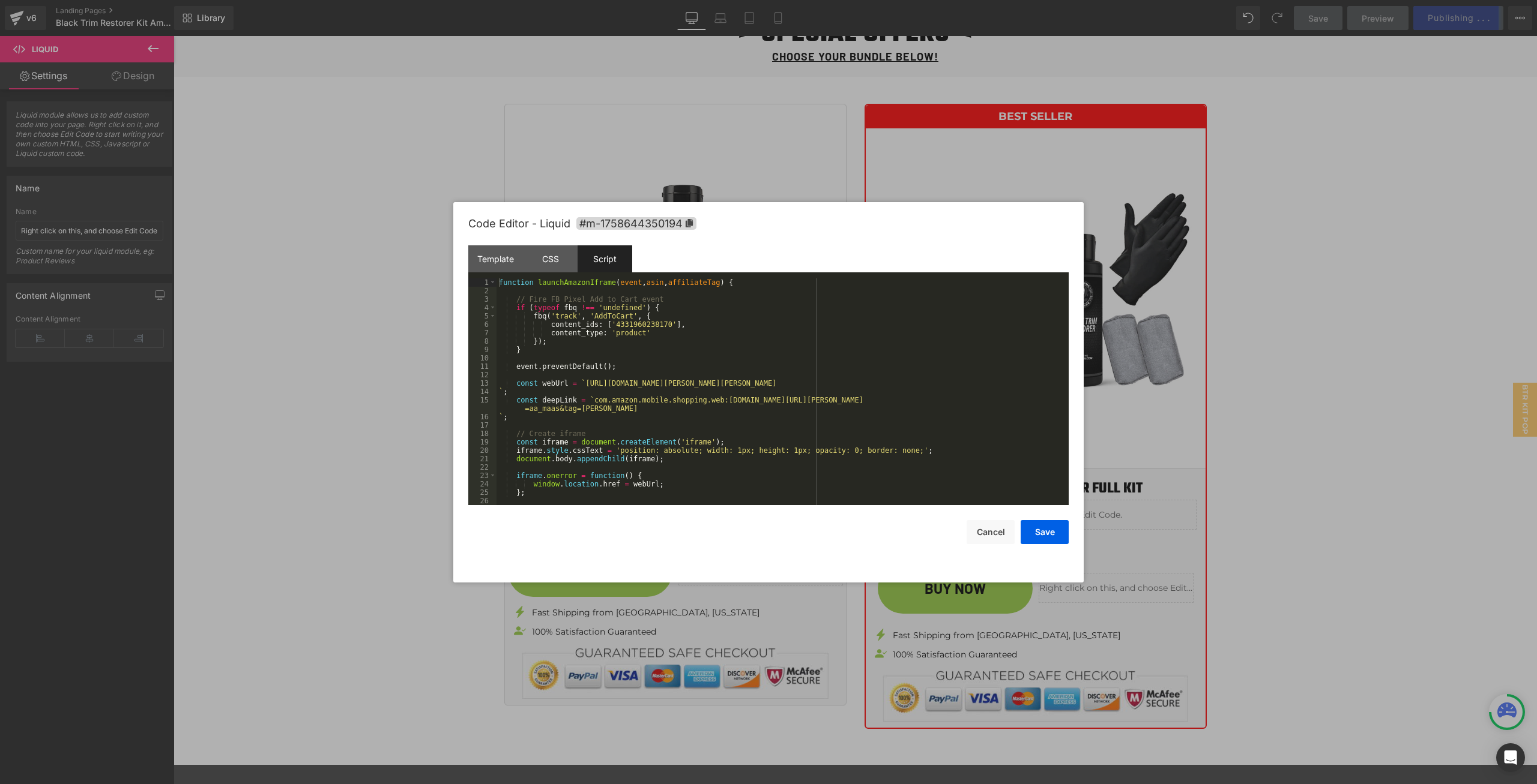
click at [598, 408] on div "function launchAmazonIframe ( event , asin , affiliateTag ) { // Fire FB Pixel …" at bounding box center [780, 400] width 568 height 243
click at [563, 392] on div "function launchAmazonIframe ( event , asin , affiliateTag ) { // Fire FB Pixel …" at bounding box center [780, 400] width 568 height 243
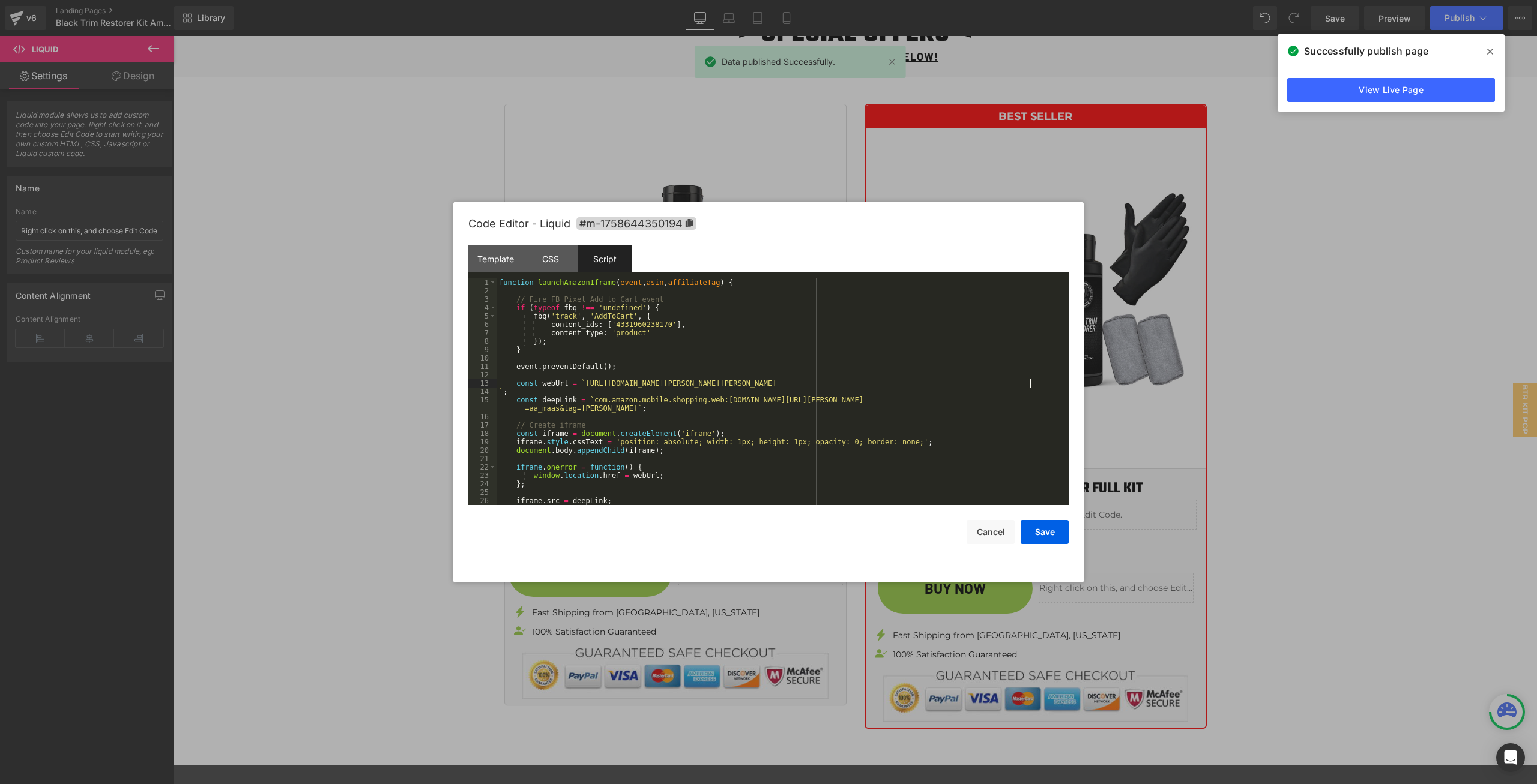
click at [1036, 382] on div "function launchAmazonIframe ( event , asin , affiliateTag ) { // Fire FB Pixel …" at bounding box center [780, 400] width 568 height 243
click at [1050, 524] on button "Save" at bounding box center [1044, 532] width 48 height 24
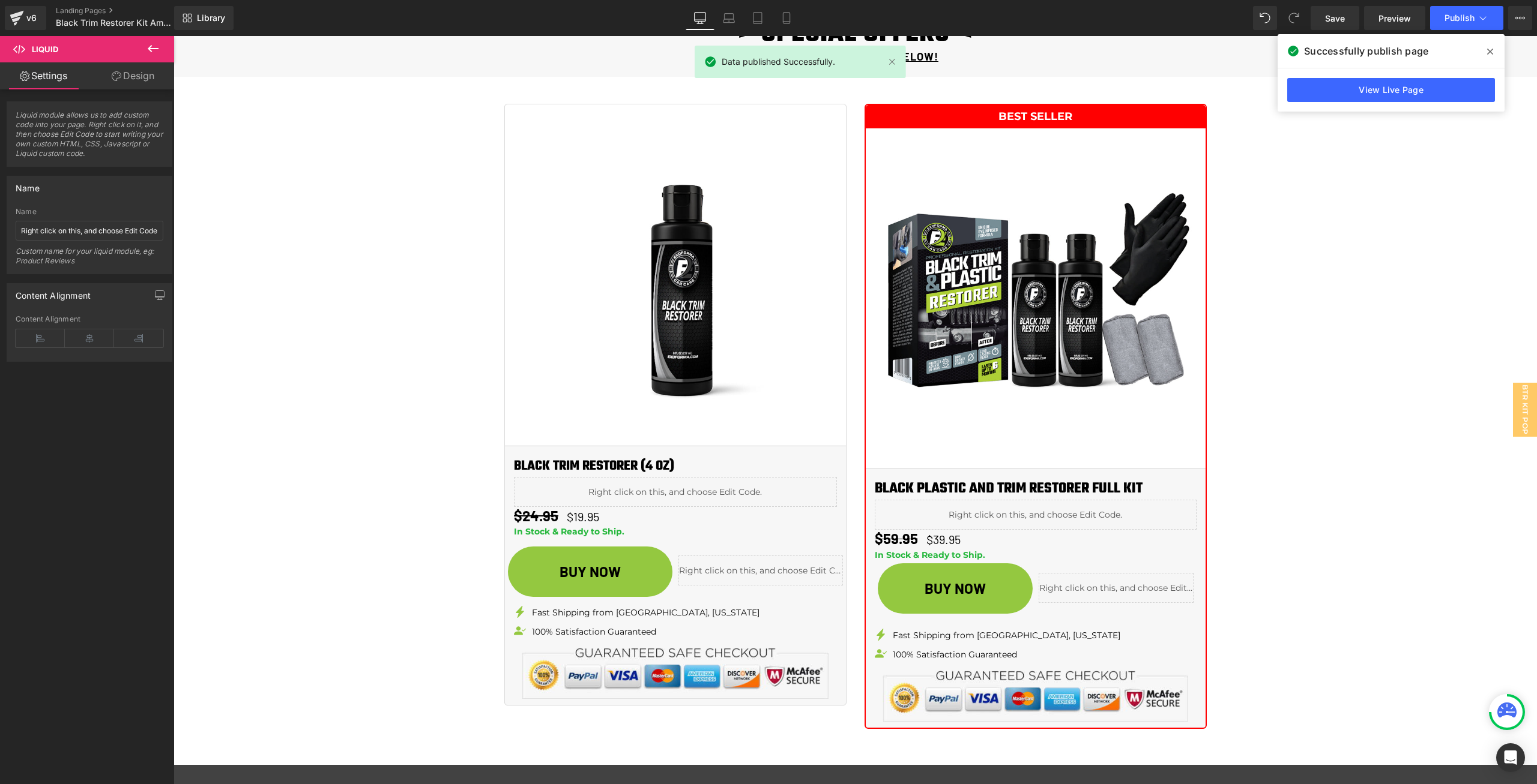
click at [1488, 54] on icon at bounding box center [1489, 51] width 6 height 6
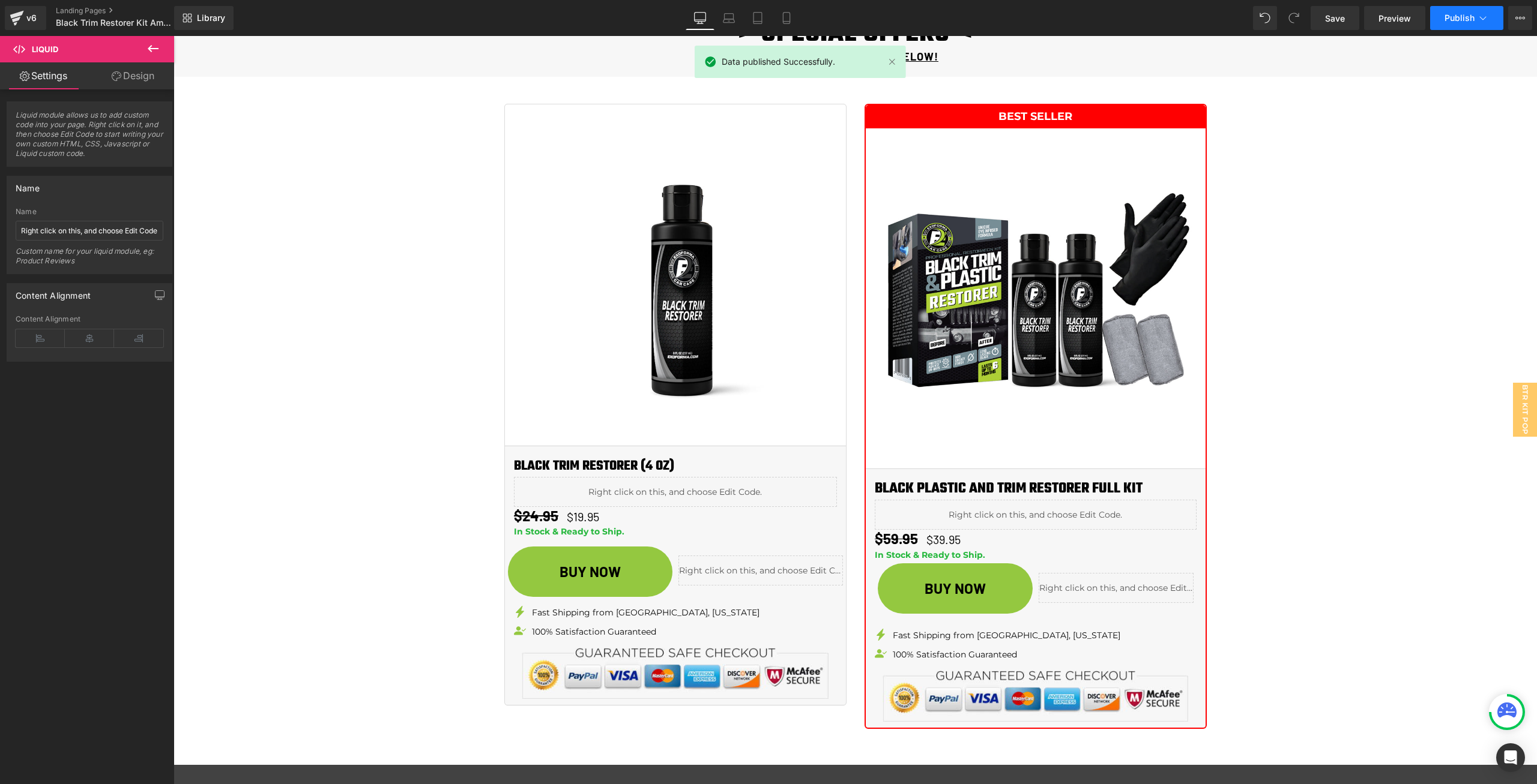
click at [1476, 27] on button "Publish" at bounding box center [1466, 18] width 73 height 24
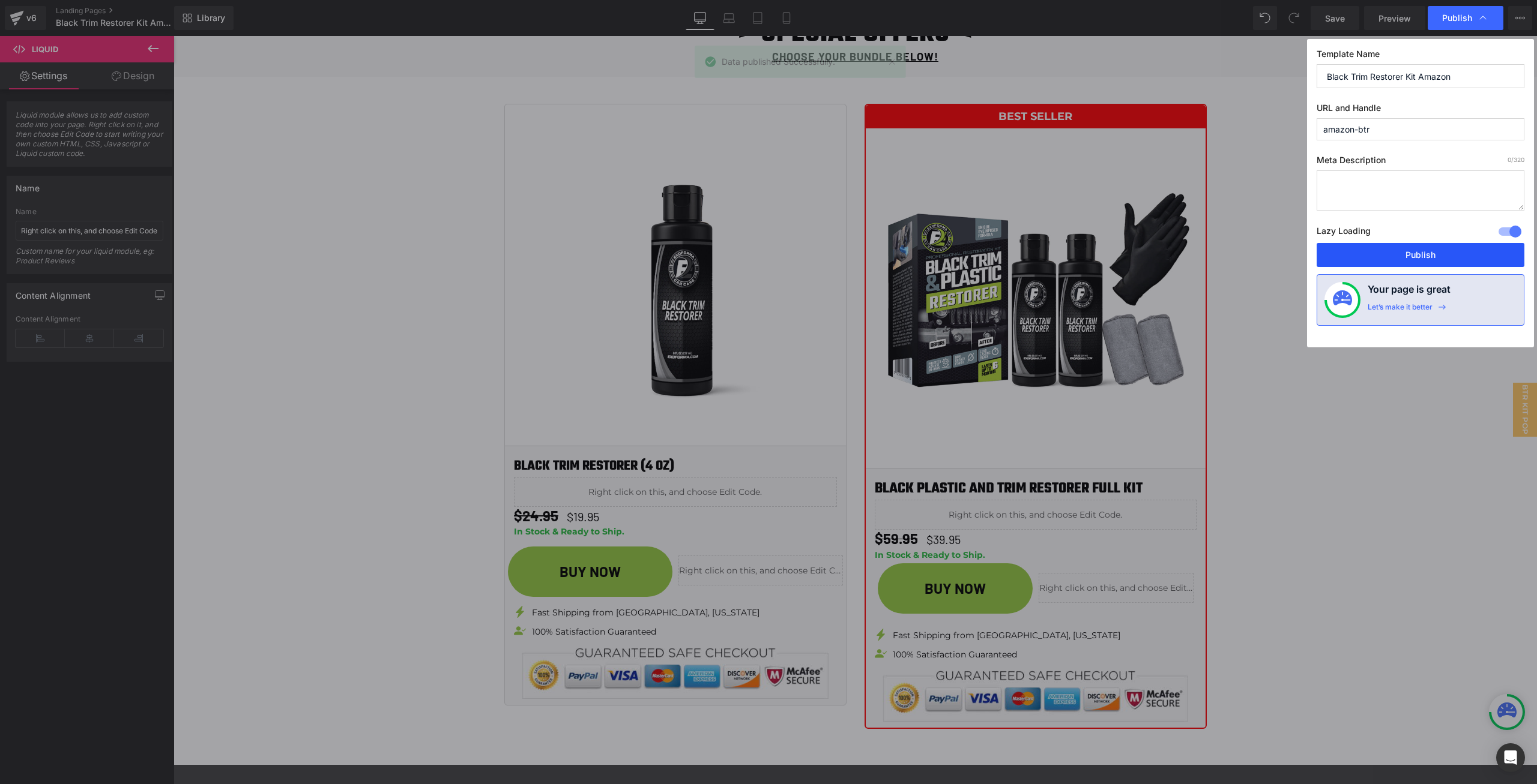
click at [1457, 254] on button "Publish" at bounding box center [1421, 254] width 208 height 24
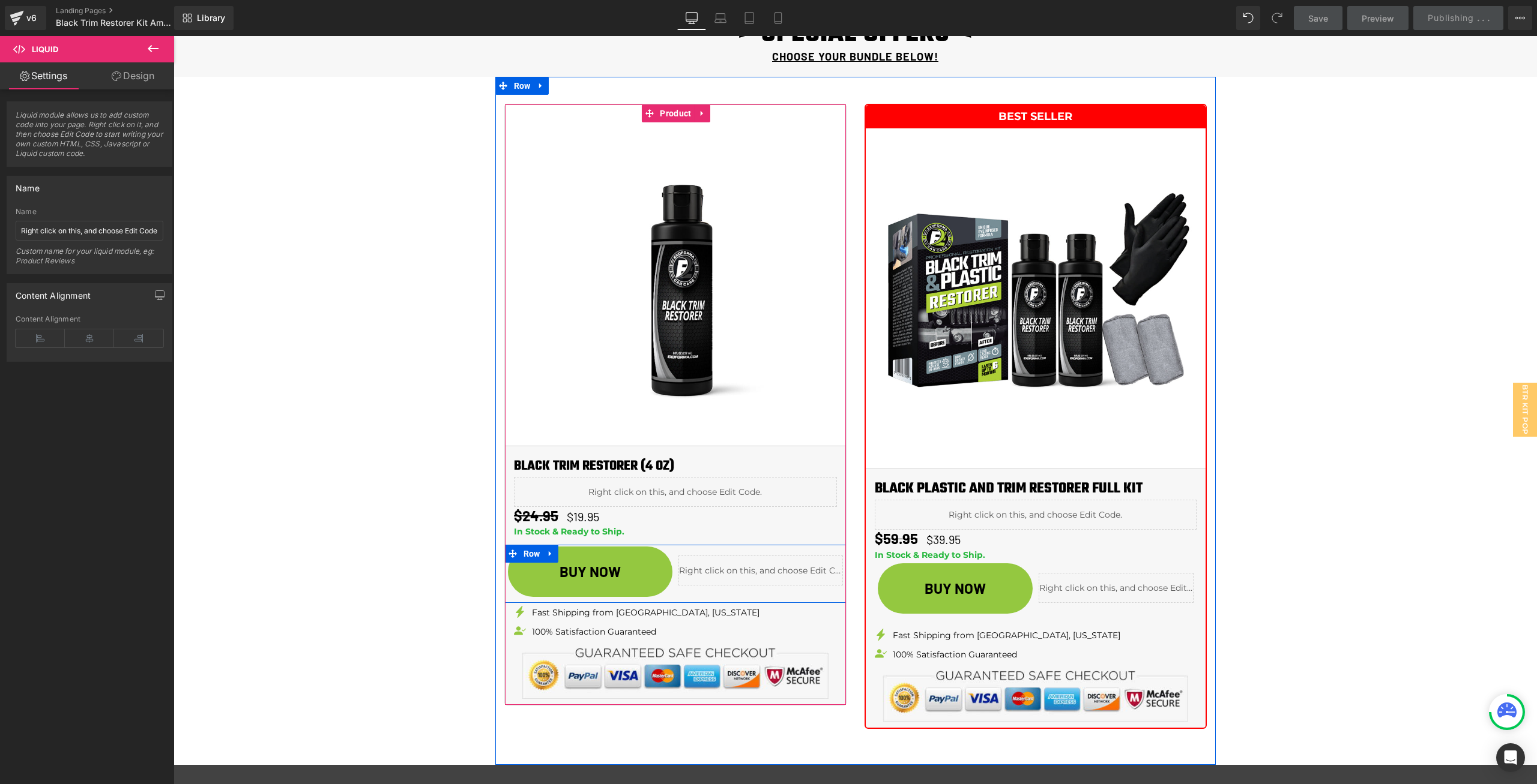
click at [767, 569] on div "Liquid" at bounding box center [760, 571] width 164 height 30
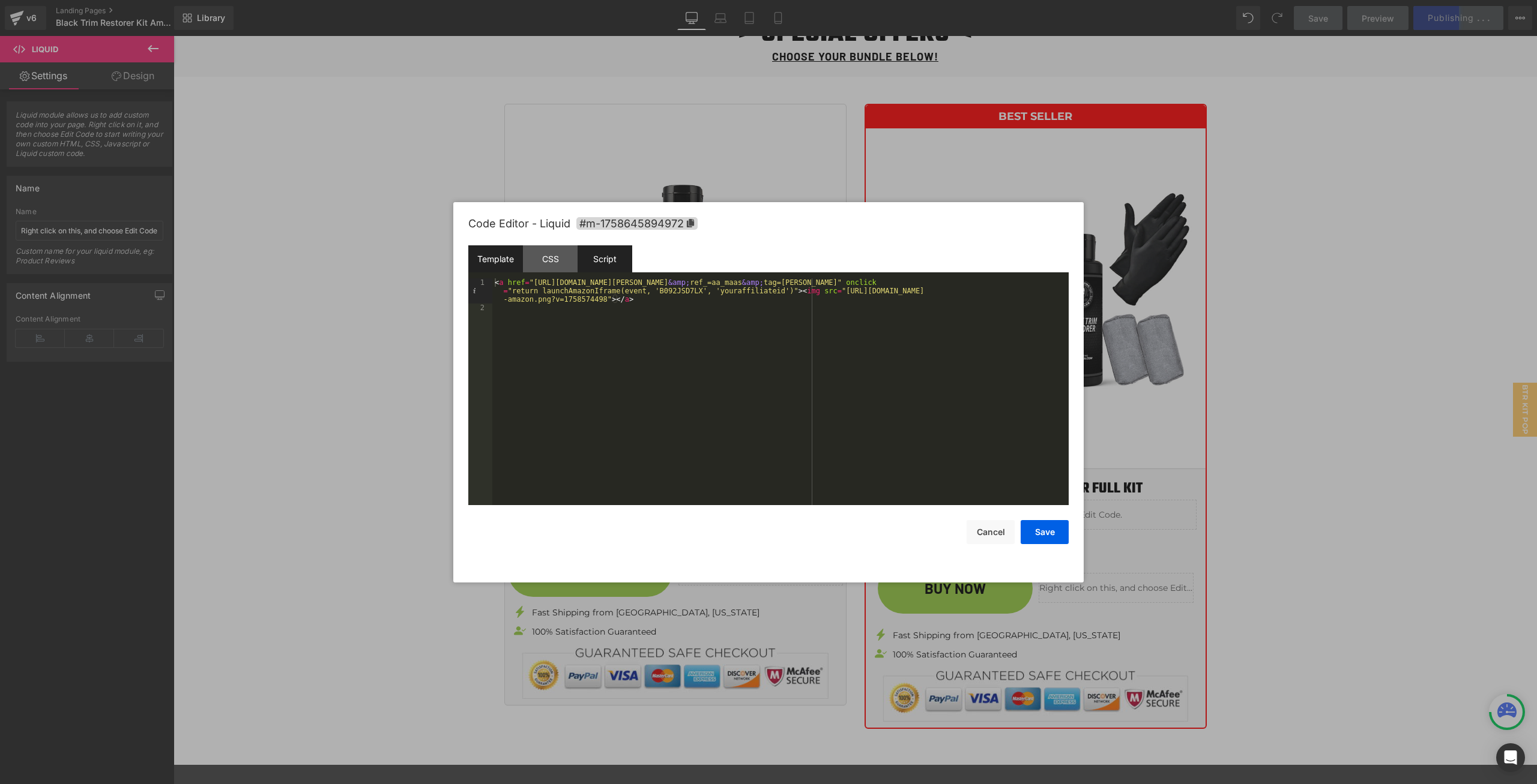
click at [611, 262] on div "Script" at bounding box center [604, 259] width 54 height 27
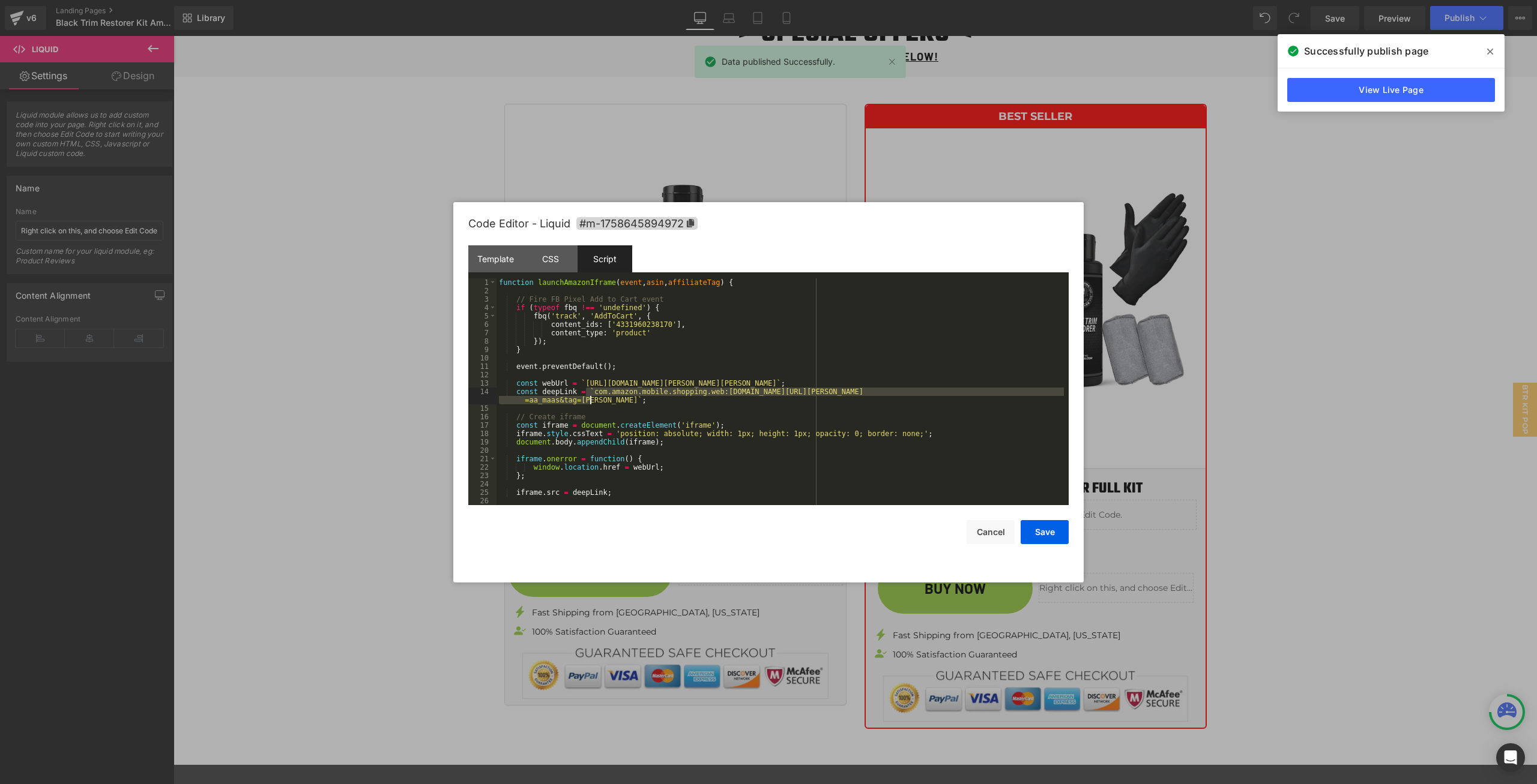
drag, startPoint x: 585, startPoint y: 391, endPoint x: 589, endPoint y: 401, distance: 10.8
click at [589, 401] on div "function launchAmazonIframe ( event , asin , affiliateTag ) { // Fire FB Pixel …" at bounding box center [780, 400] width 568 height 243
click at [1175, 156] on div at bounding box center [768, 392] width 1537 height 784
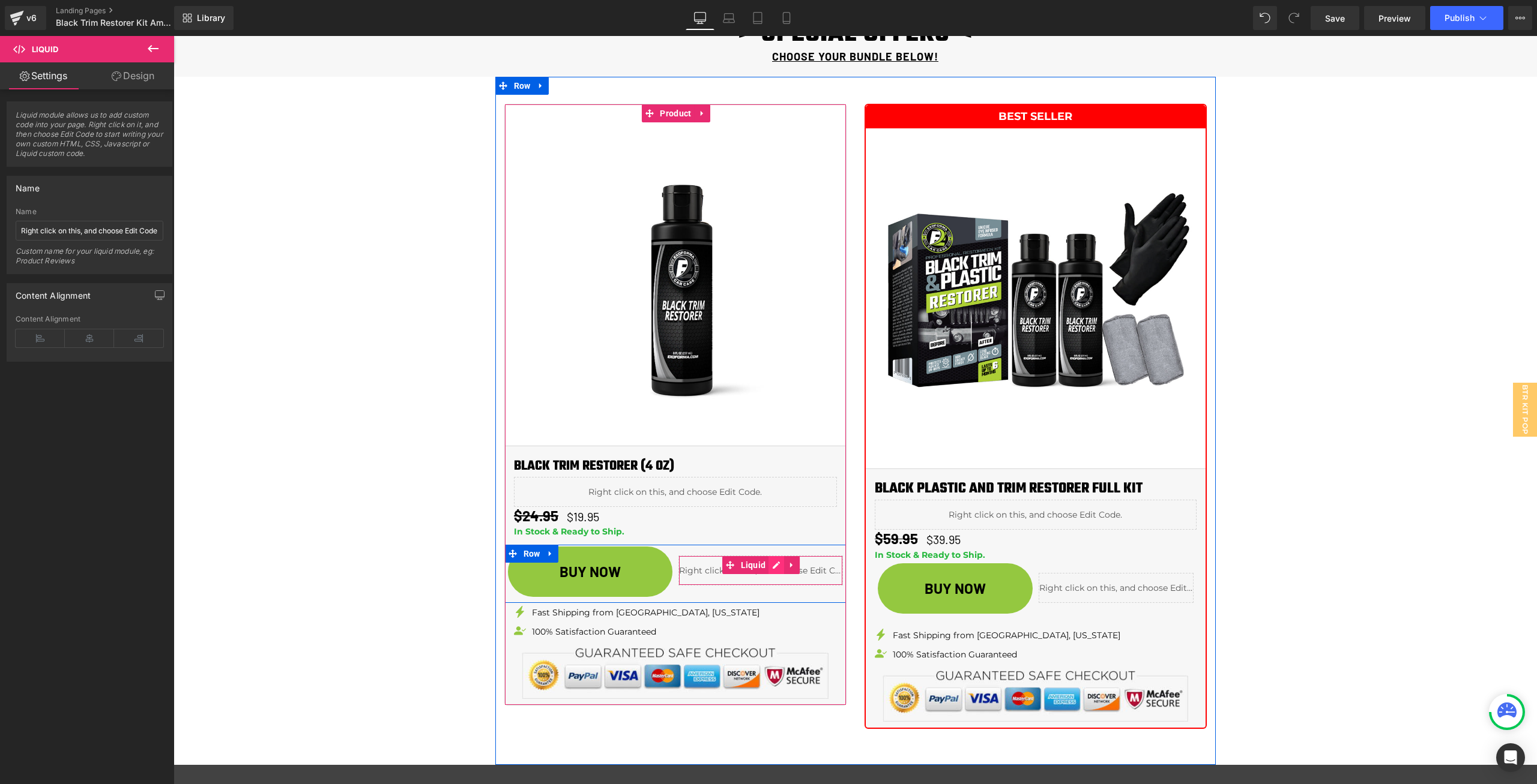
click at [765, 561] on div "Liquid" at bounding box center [760, 571] width 164 height 30
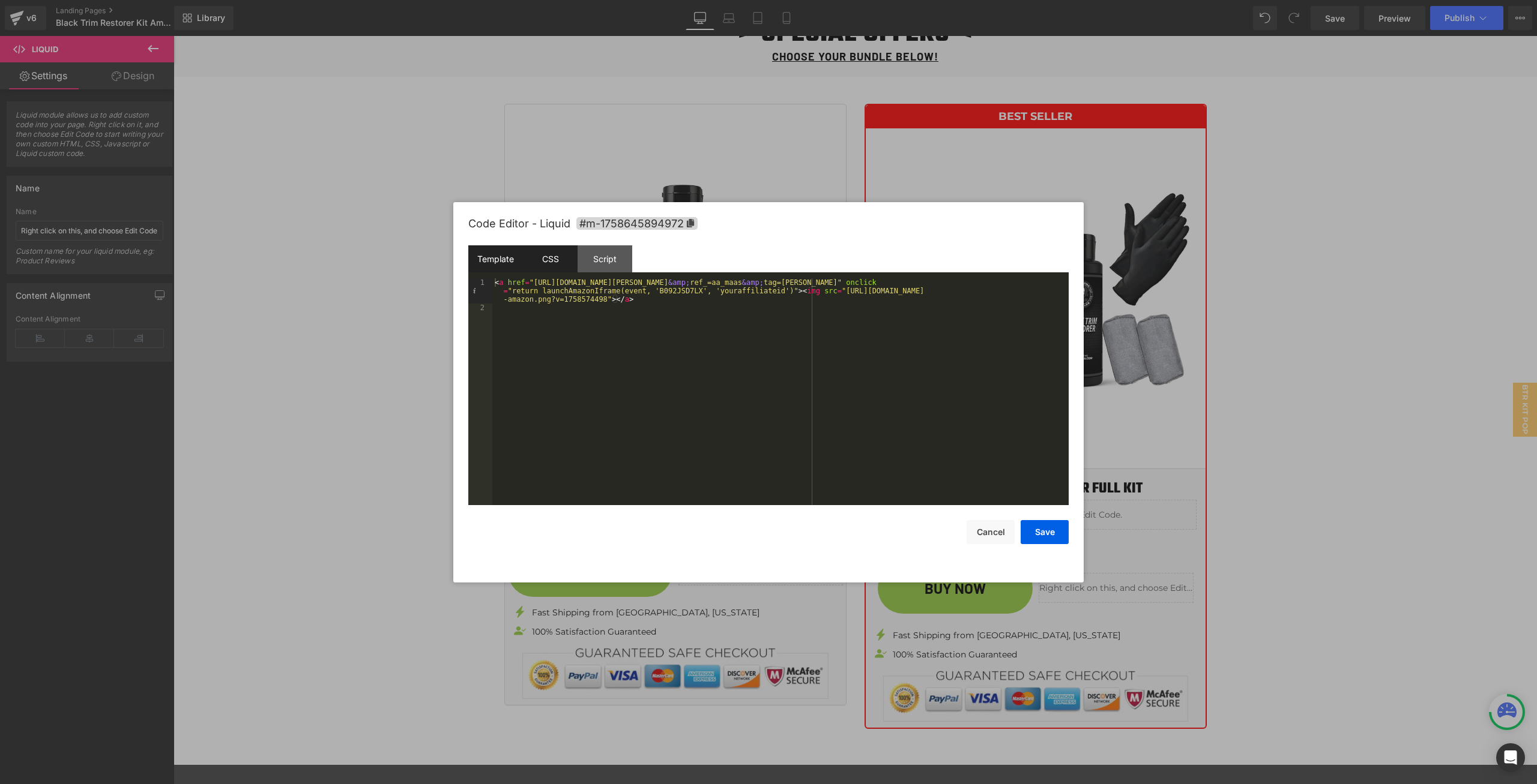
click at [537, 257] on div "CSS" at bounding box center [550, 259] width 54 height 27
click at [603, 259] on div "Script" at bounding box center [604, 259] width 54 height 27
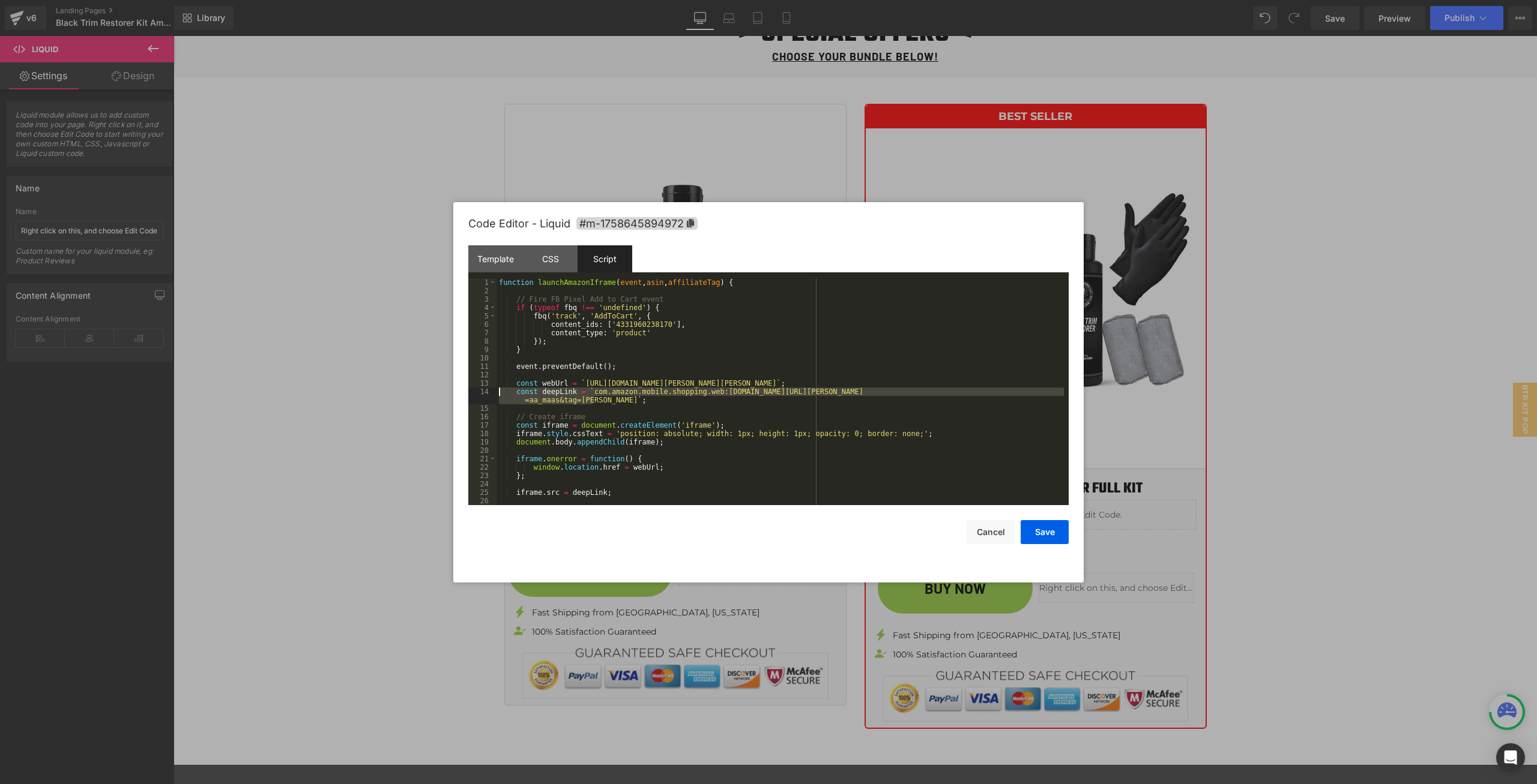
drag, startPoint x: 594, startPoint y: 400, endPoint x: 465, endPoint y: 392, distance: 129.2
click at [465, 392] on div "Code Editor - Liquid #m-1758645894972 Template CSS Script Data 1 2 < a href = "…" at bounding box center [768, 392] width 630 height 381
click at [657, 387] on div "function launchAmazonIframe ( event , asin , affiliateTag ) { // Fire FB Pixel …" at bounding box center [780, 392] width 568 height 227
click at [722, 387] on div "function launchAmazonIframe ( event , asin , affiliateTag ) { // Fire FB Pixel …" at bounding box center [780, 400] width 568 height 243
click at [707, 389] on div "function launchAmazonIframe ( event , asin , affiliateTag ) { // Fire FB Pixel …" at bounding box center [780, 400] width 568 height 243
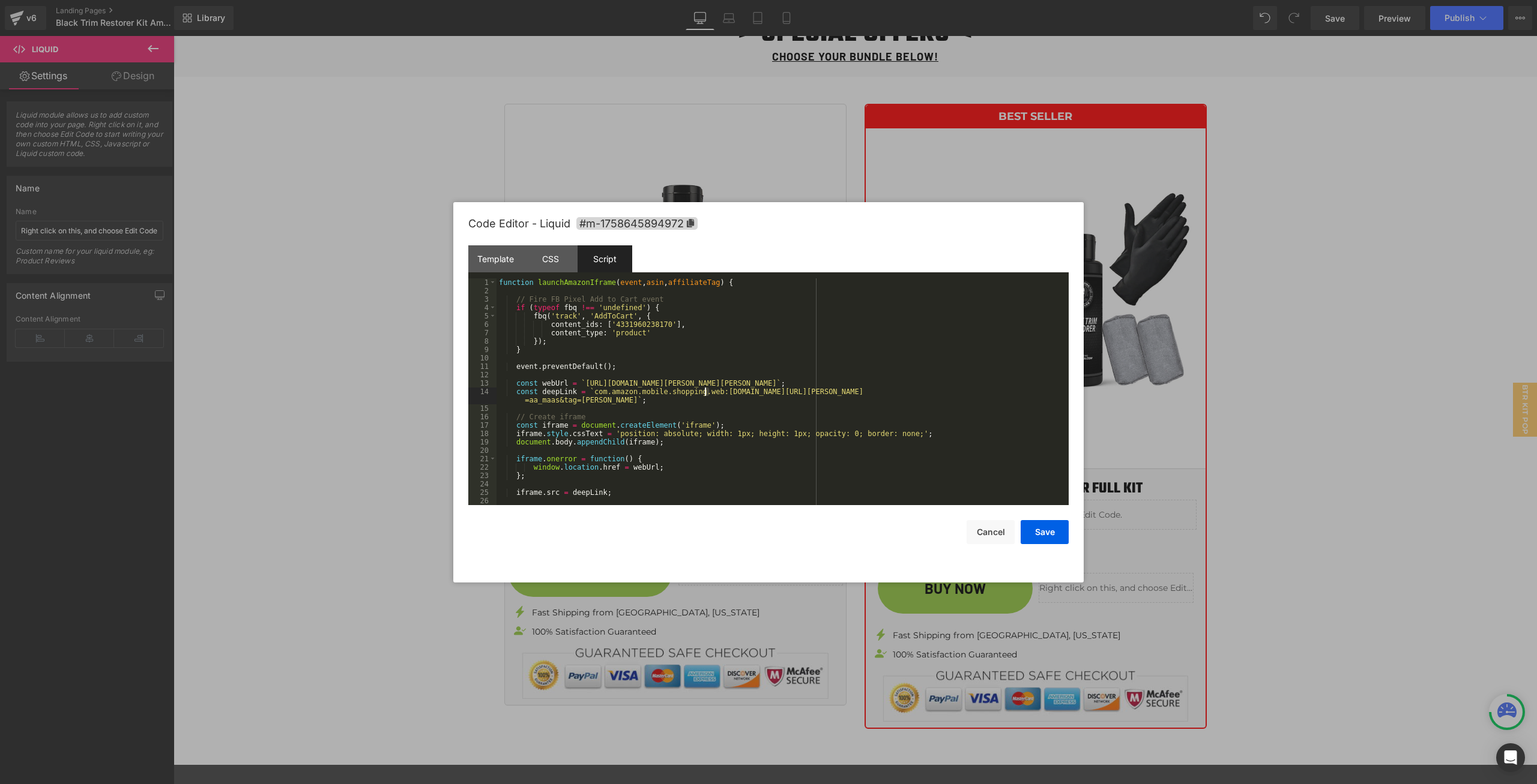
click at [710, 390] on div "function launchAmazonIframe ( event , asin , affiliateTag ) { // Fire FB Pixel …" at bounding box center [780, 392] width 568 height 227
click at [1041, 529] on button "Save" at bounding box center [1044, 532] width 48 height 24
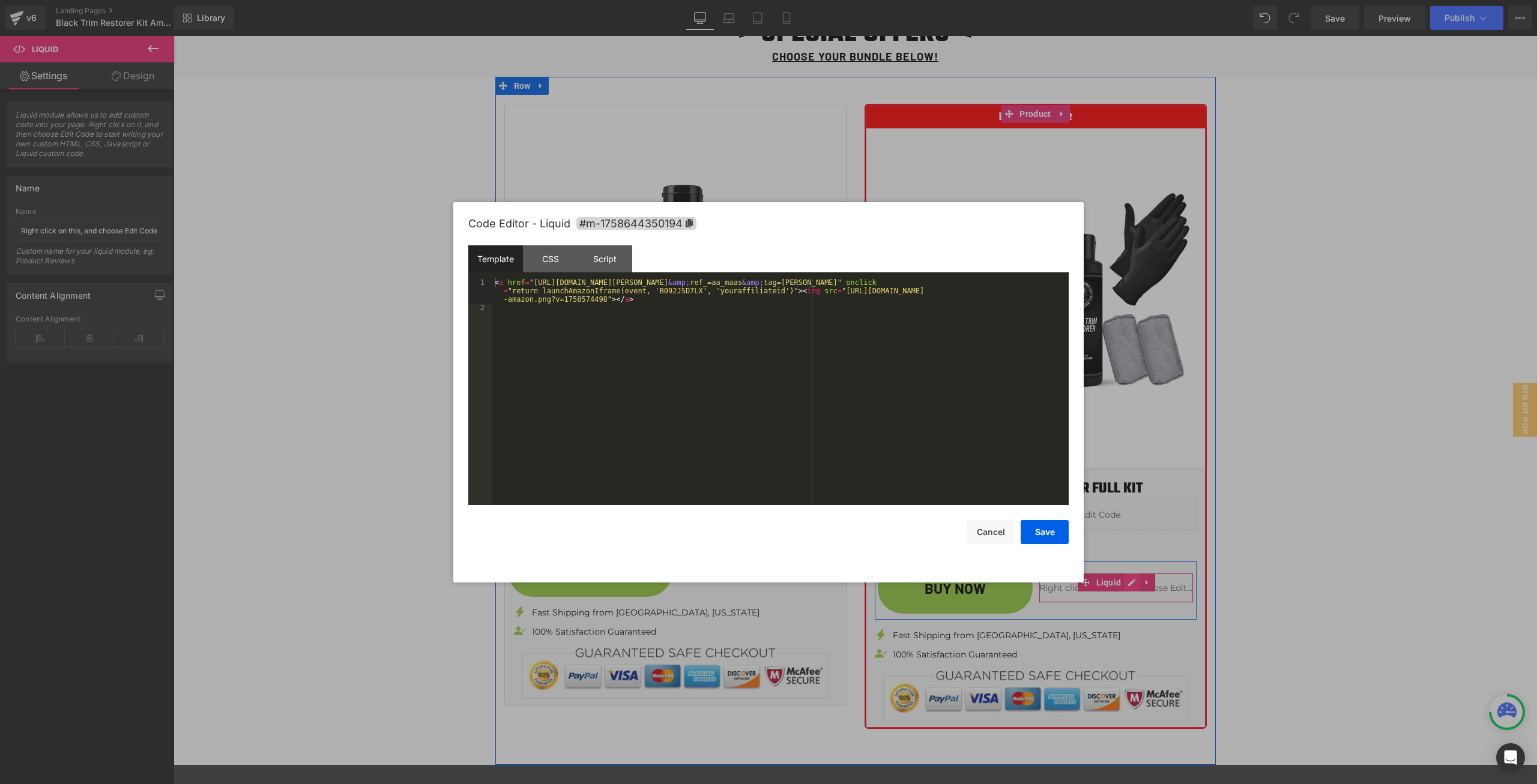
click at [1121, 582] on div "Liquid" at bounding box center [1116, 588] width 155 height 30
click at [608, 256] on div "Script" at bounding box center [604, 259] width 54 height 27
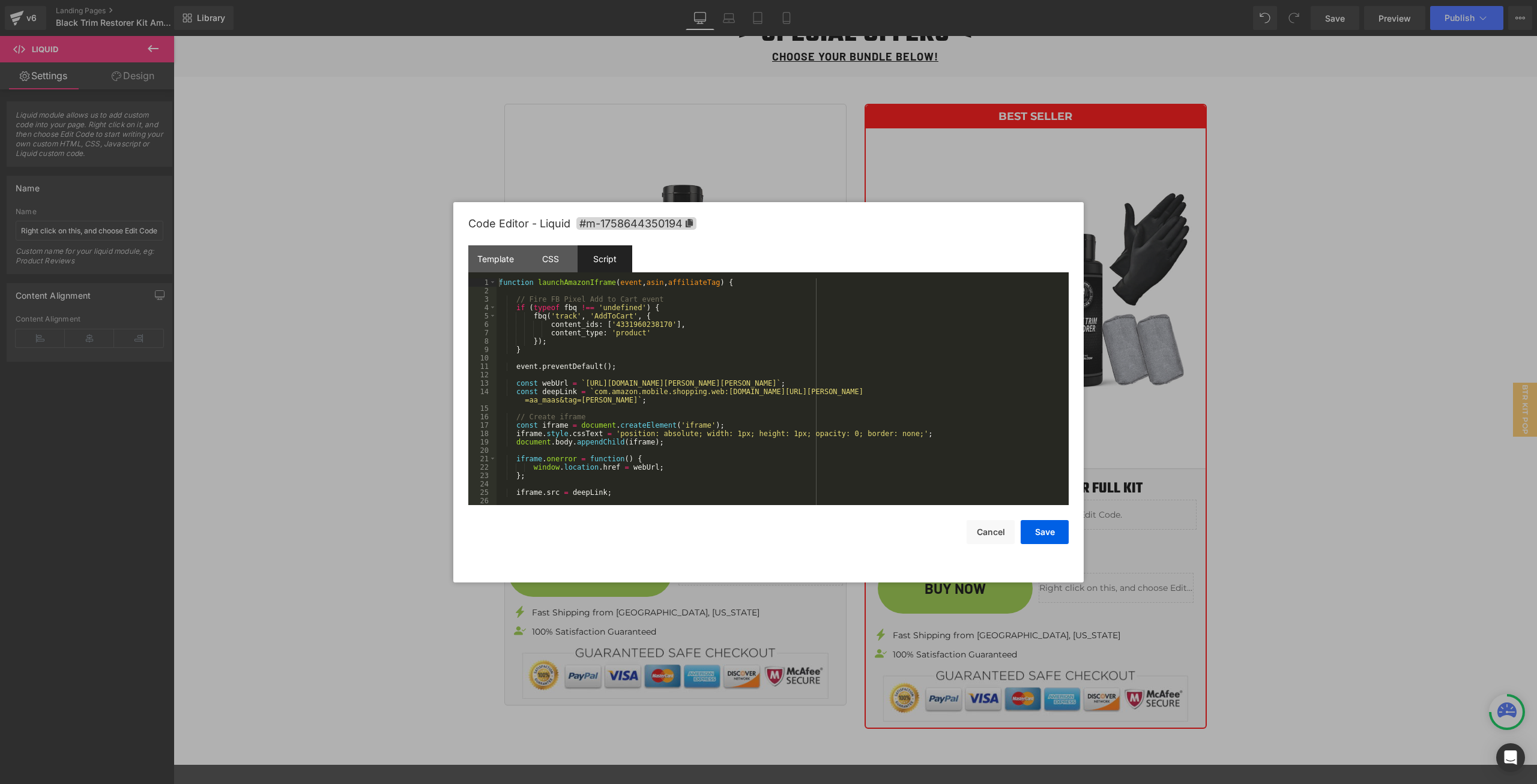
click at [711, 393] on div "function launchAmazonIframe ( event , asin , affiliateTag ) { // Fire FB Pixel …" at bounding box center [780, 400] width 568 height 243
click at [1033, 539] on button "Save" at bounding box center [1044, 532] width 48 height 24
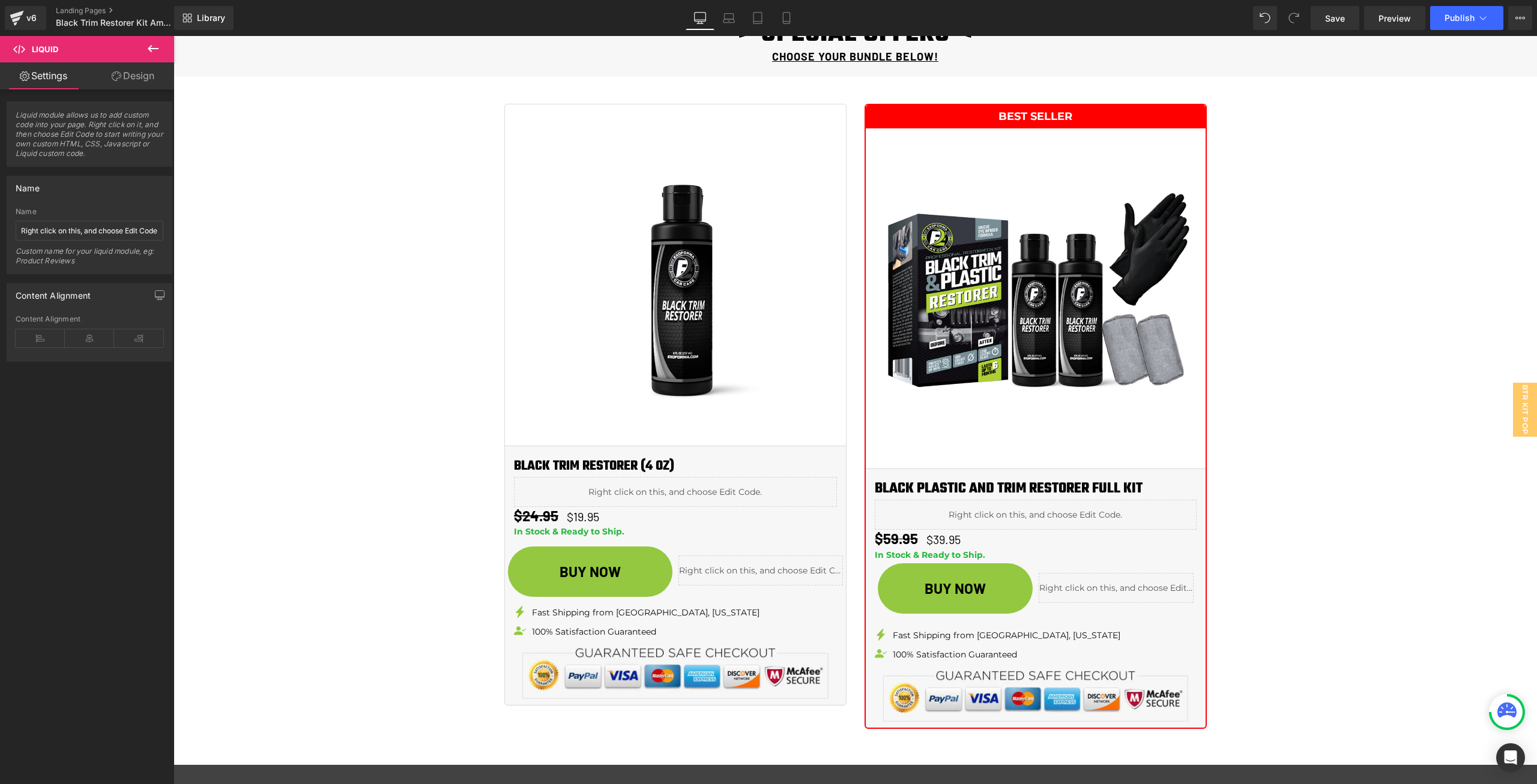
click at [1489, 2] on div "Library Desktop Desktop Laptop Tablet Mobile Save Preview Publish Scheduled Vie…" at bounding box center [856, 18] width 1363 height 36
click at [1481, 23] on icon at bounding box center [1483, 18] width 12 height 12
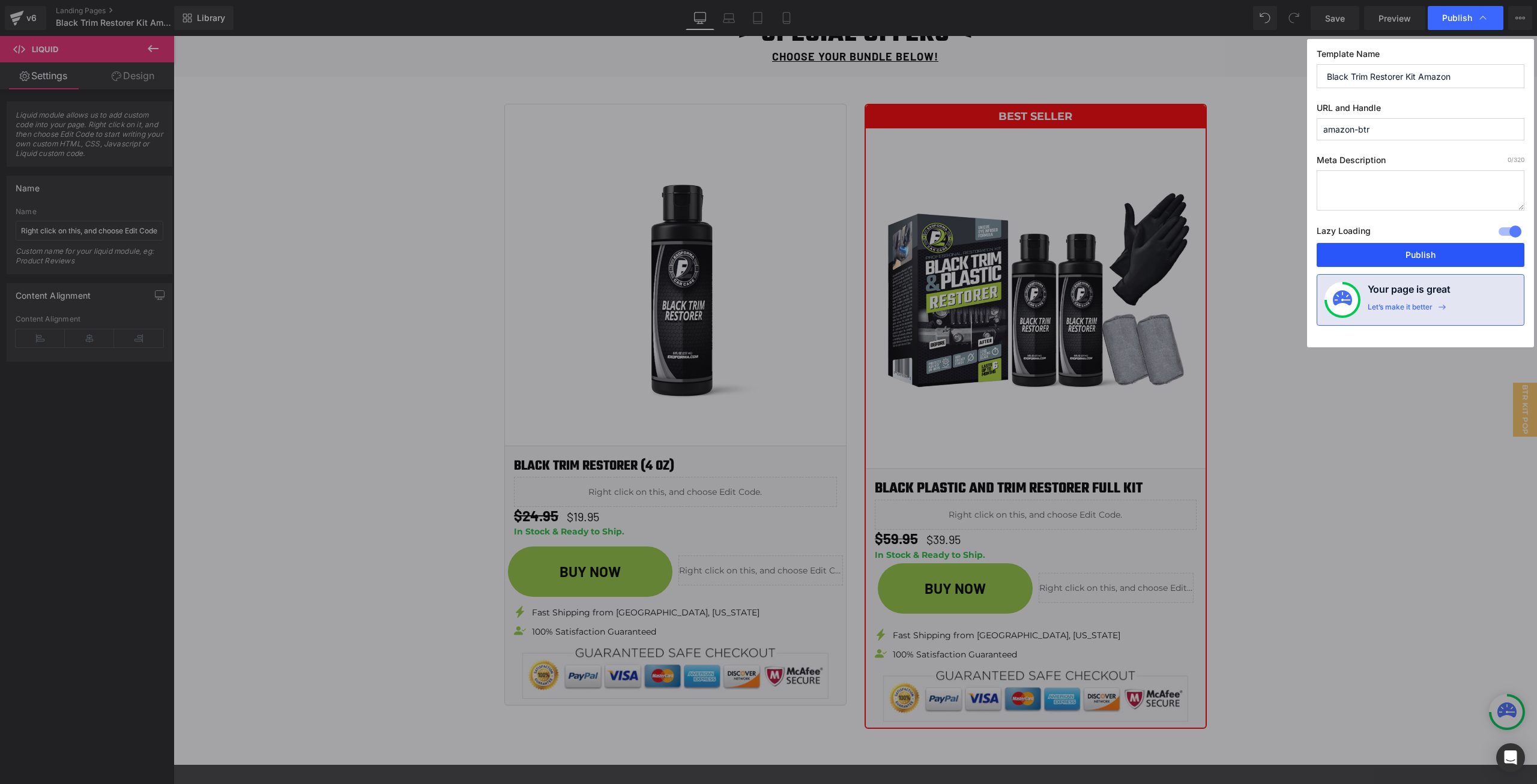
click at [1458, 249] on button "Publish" at bounding box center [1421, 254] width 208 height 24
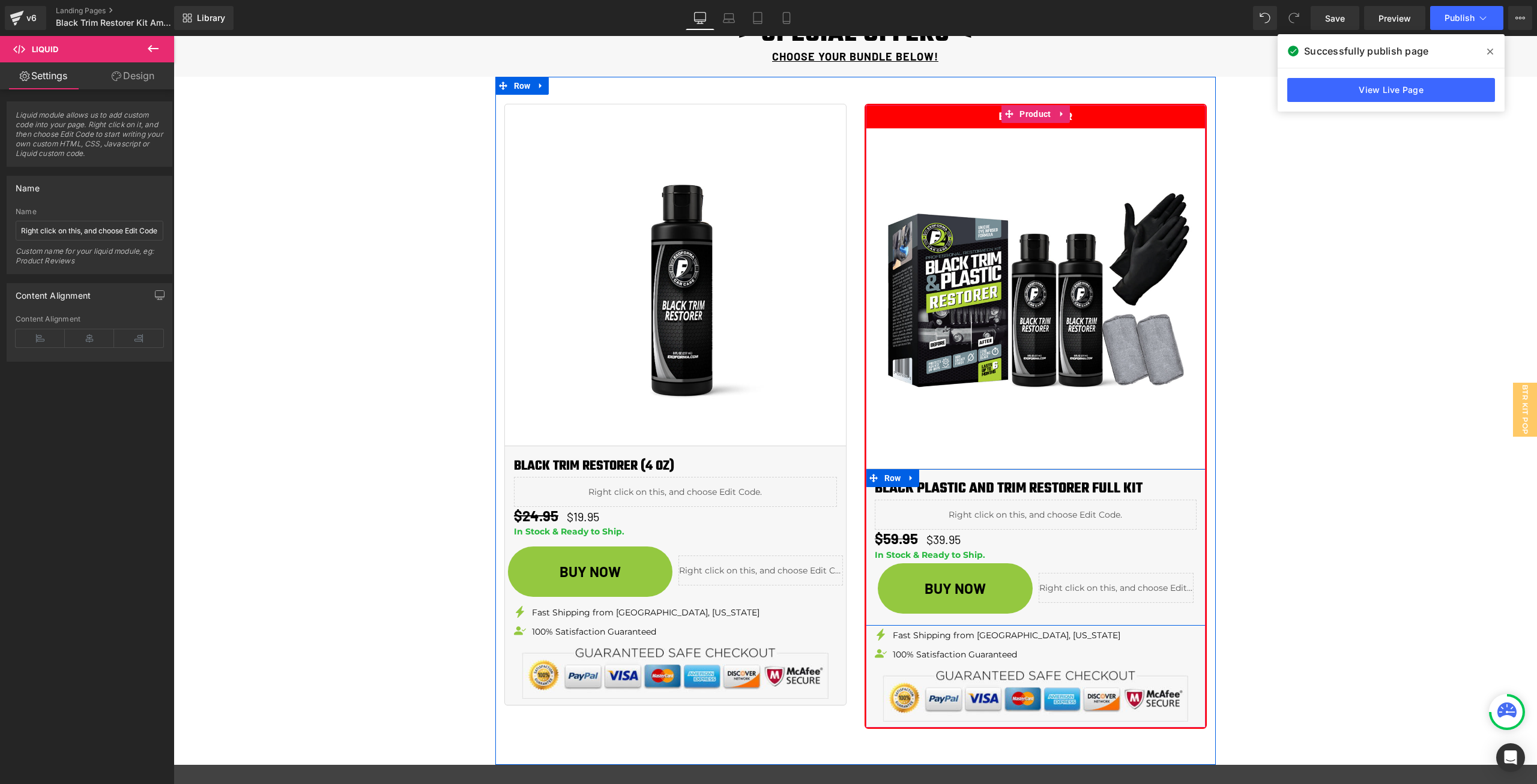
click at [1043, 516] on div "Liquid" at bounding box center [1036, 515] width 321 height 30
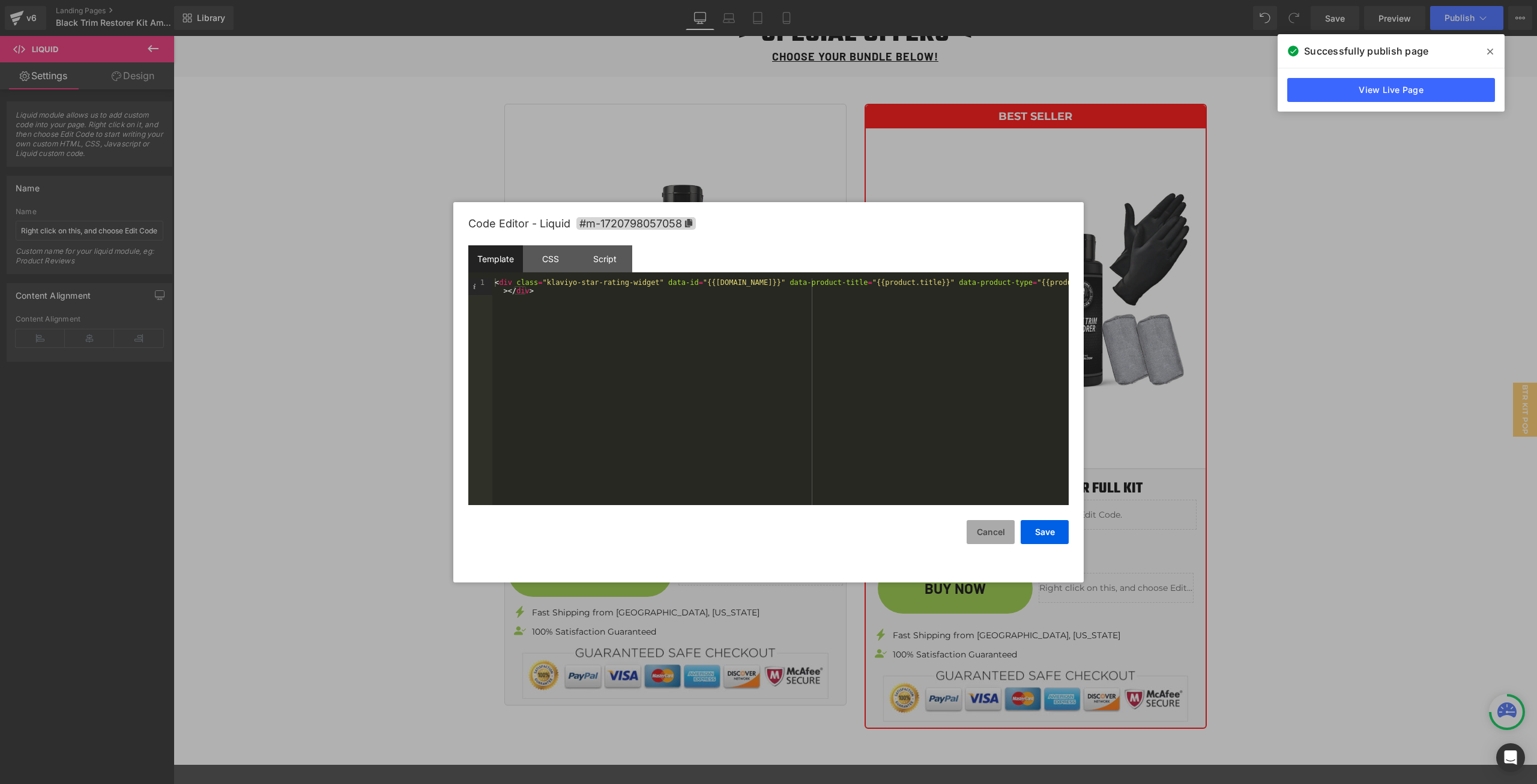
click at [977, 526] on button "Cancel" at bounding box center [990, 532] width 48 height 24
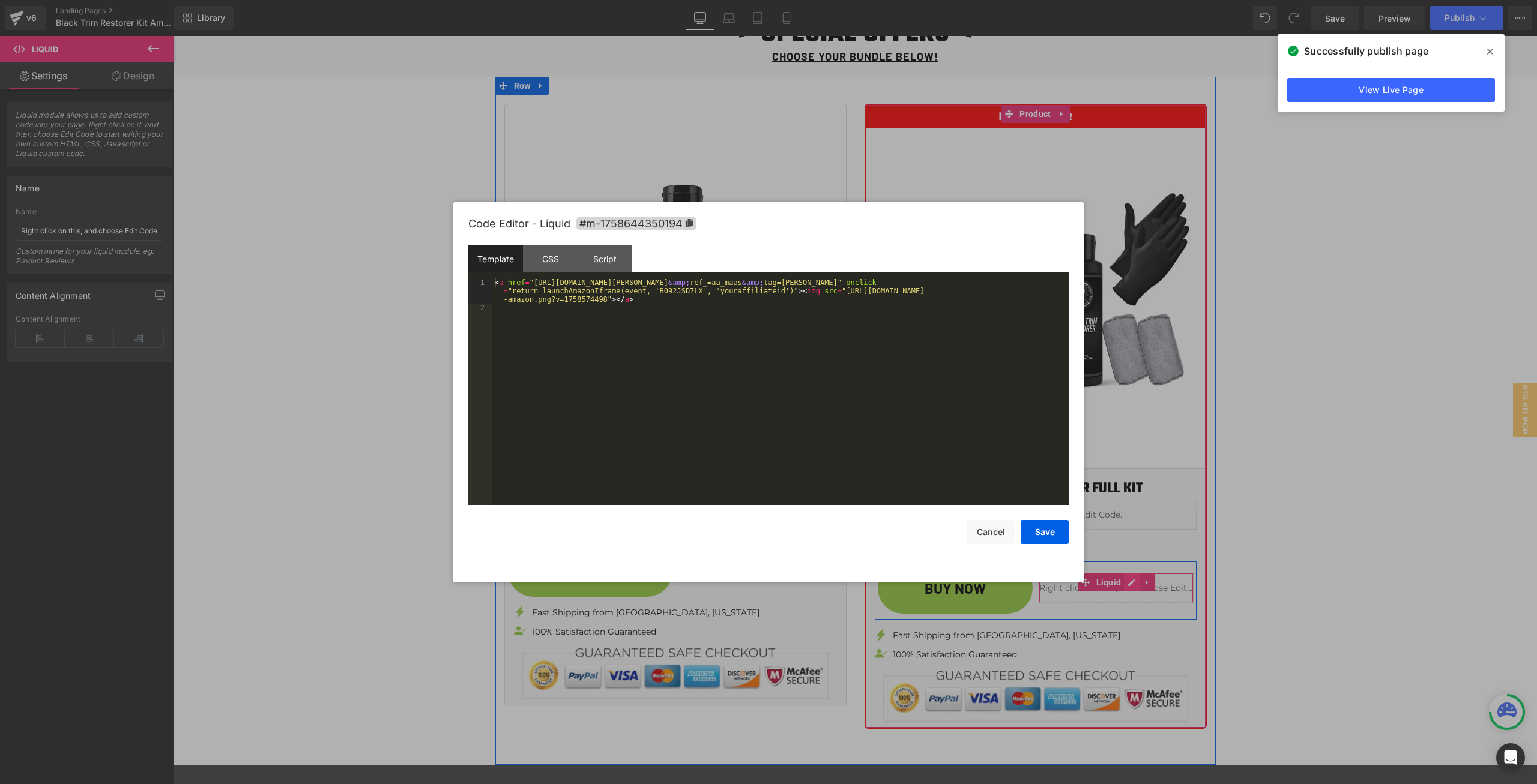
click at [1119, 582] on div "Liquid" at bounding box center [1116, 588] width 155 height 30
click at [588, 248] on div "Script" at bounding box center [604, 259] width 54 height 27
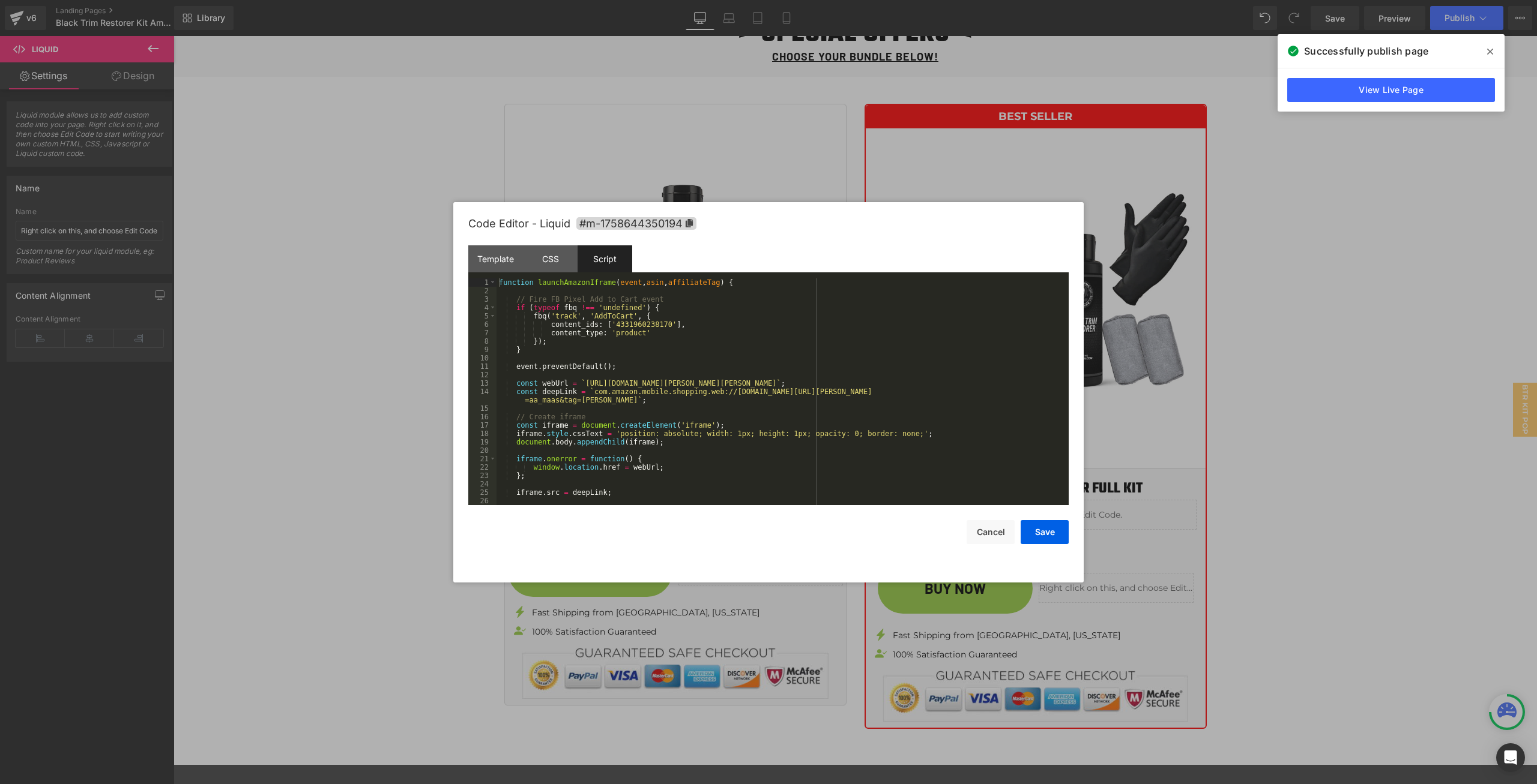
click at [1412, 269] on div at bounding box center [768, 392] width 1537 height 784
